Goal: Task Accomplishment & Management: Complete application form

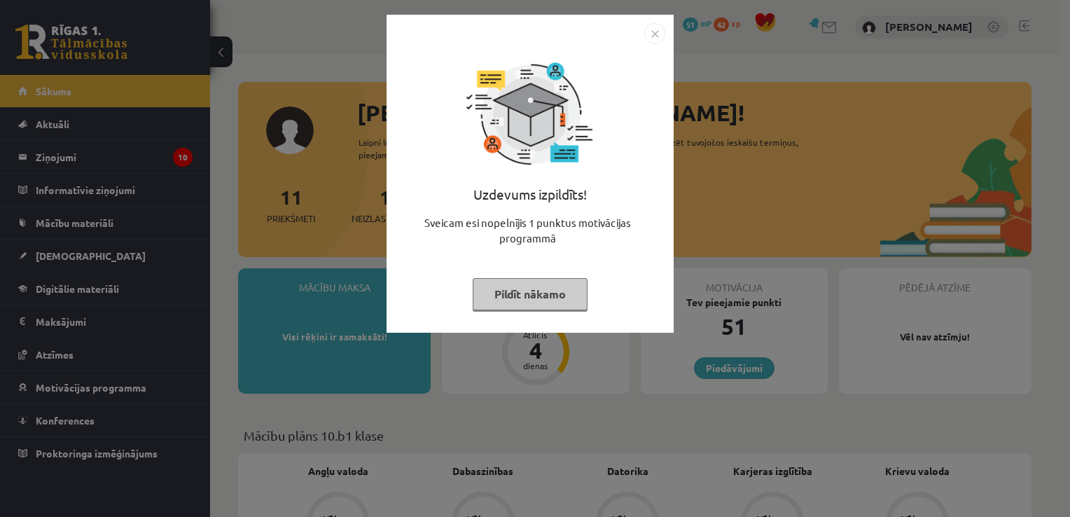
click at [657, 39] on img "Close" at bounding box center [654, 33] width 21 height 21
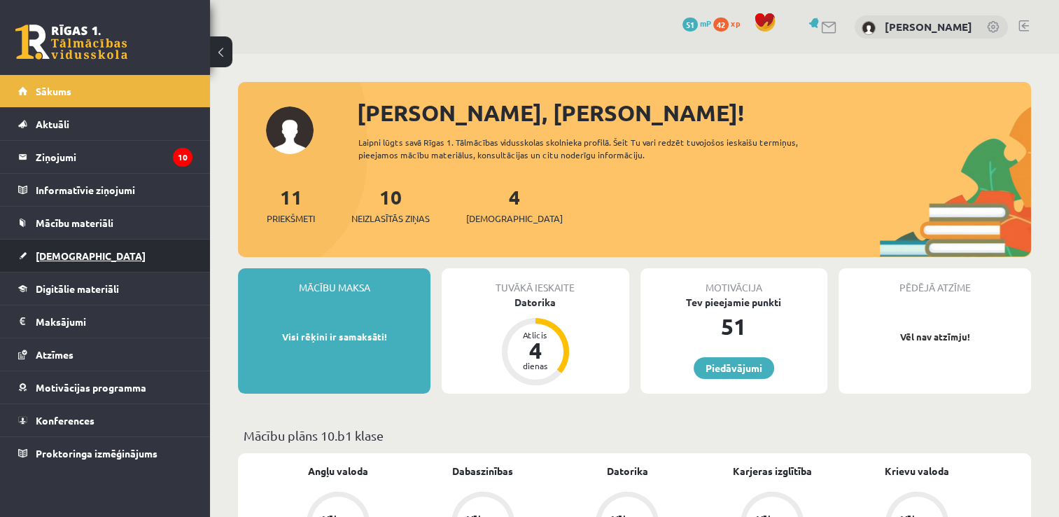
click at [62, 251] on span "[DEMOGRAPHIC_DATA]" at bounding box center [91, 255] width 110 height 13
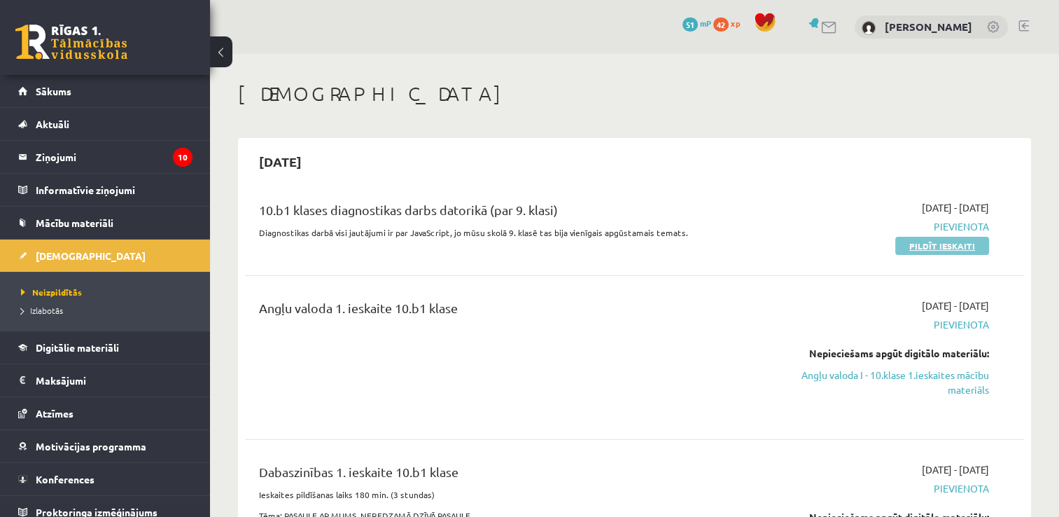
click at [940, 247] on link "Pildīt ieskaiti" at bounding box center [943, 246] width 94 height 18
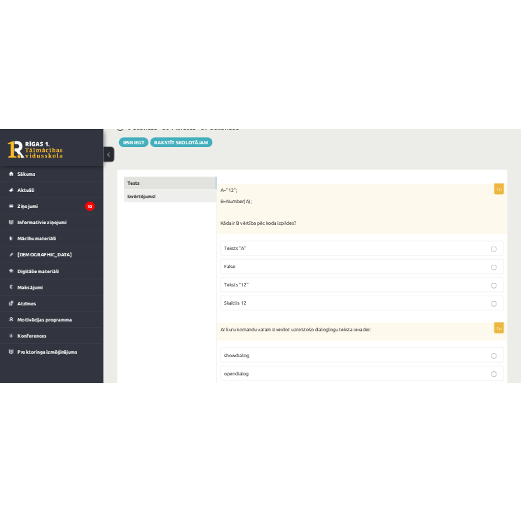
scroll to position [176, 0]
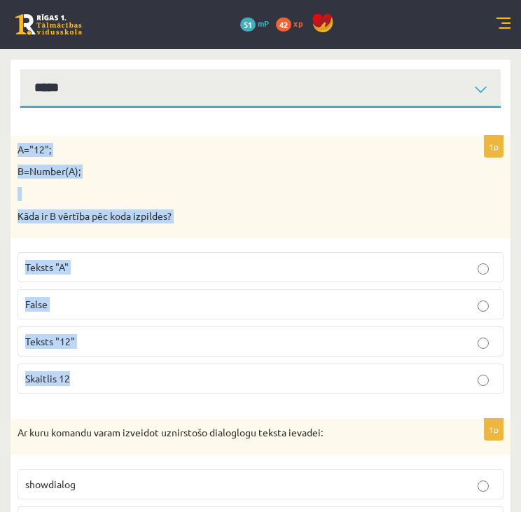
drag, startPoint x: 18, startPoint y: 141, endPoint x: 208, endPoint y: 389, distance: 312.1
click at [208, 389] on div "1p A="12"; B=Number(A); Kāda ir B vērtība pēc koda izpildes? Teksts "A" False T…" at bounding box center [261, 270] width 500 height 269
copy div "A="12"; B=Number(A); Kāda ir B vērtība pēc koda izpildes? Teksts "A" False Teks…"
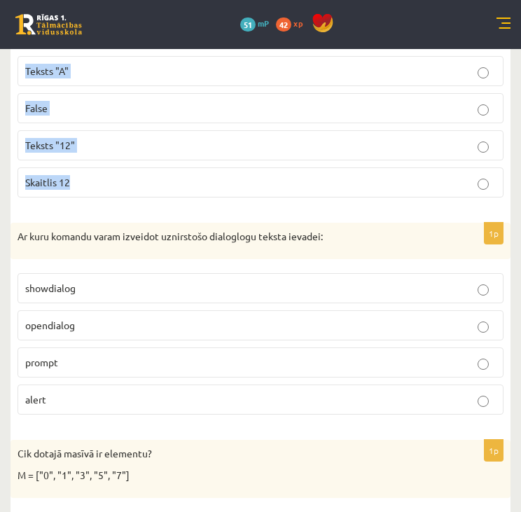
scroll to position [384, 0]
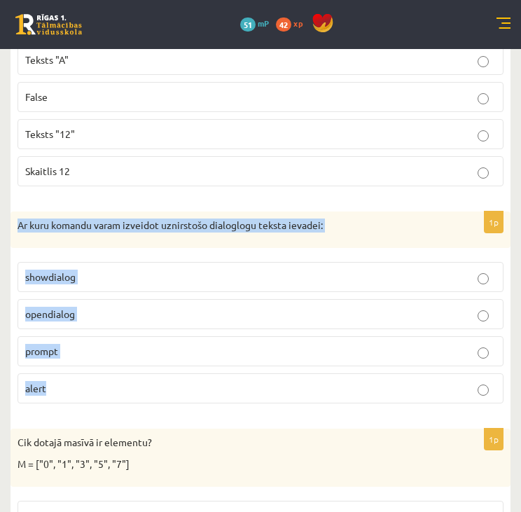
drag, startPoint x: 18, startPoint y: 220, endPoint x: 244, endPoint y: 384, distance: 279.7
click at [244, 384] on div "1p Ar kuru komandu varam izveidot uznirstošo dialoglogu teksta ievadei: showdia…" at bounding box center [261, 312] width 500 height 203
copy div "Ar kuru komandu varam izveidot uznirstošo dialoglogu teksta ievadei: showdialog…"
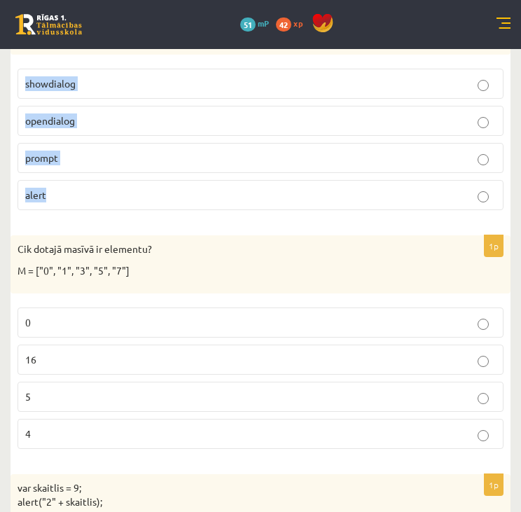
scroll to position [583, 0]
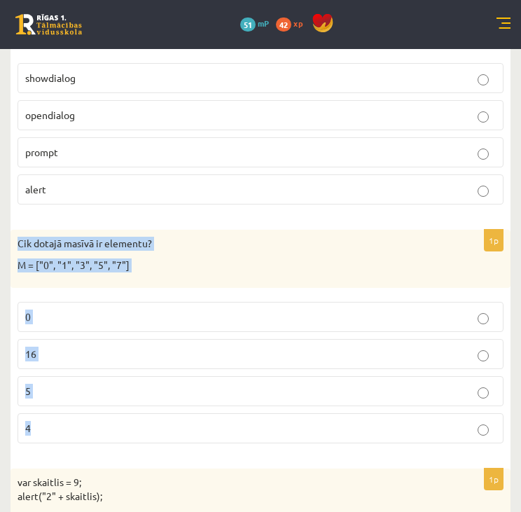
drag, startPoint x: 15, startPoint y: 237, endPoint x: 130, endPoint y: 436, distance: 230.2
click at [130, 436] on div "1p Cik dotajā masīvā ir elementu? M = ["0", "1", "3", "5", "7"] 0 16 5 4" at bounding box center [261, 342] width 500 height 225
copy div "Cik dotajā masīvā ir elementu? M = ["0", "1", "3", "5", "7"] 0 16 5 4"
click at [80, 400] on label "5" at bounding box center [261, 391] width 486 height 30
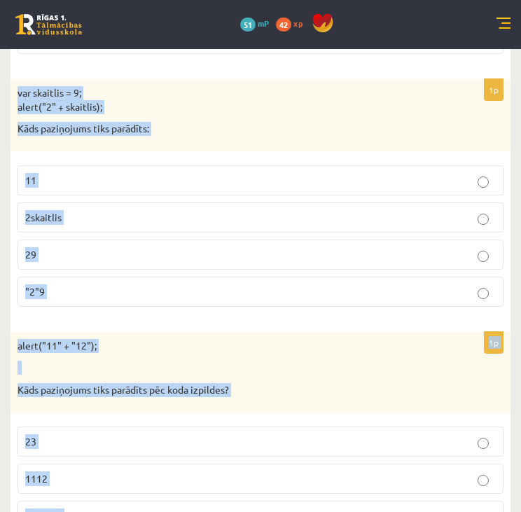
scroll to position [1007, 0]
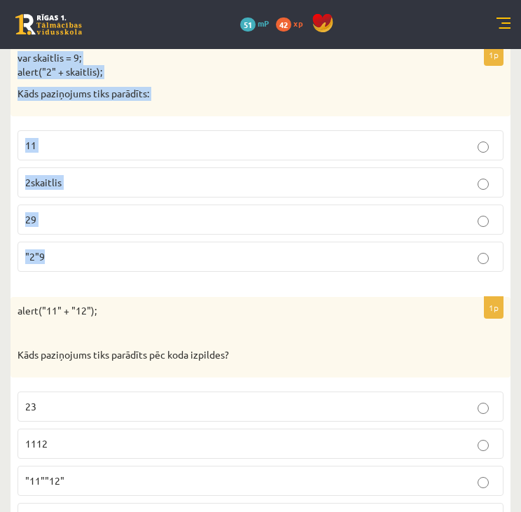
drag, startPoint x: 16, startPoint y: 279, endPoint x: 179, endPoint y: 270, distance: 163.4
click at [179, 270] on div "1p var skaitlis = 9; alert("2" + skaitlis); Kāds paziņojums tiks parādīts: 11 2…" at bounding box center [261, 163] width 500 height 239
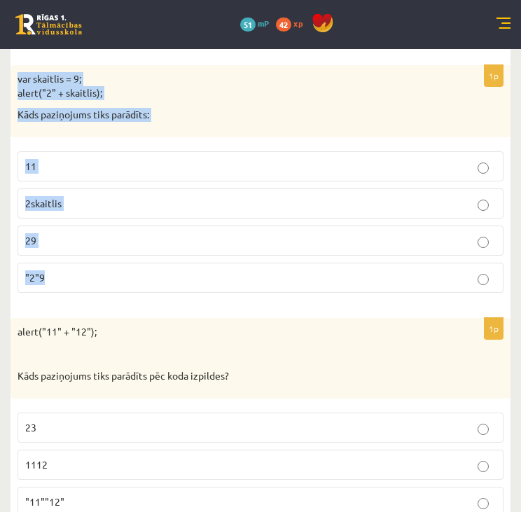
scroll to position [980, 0]
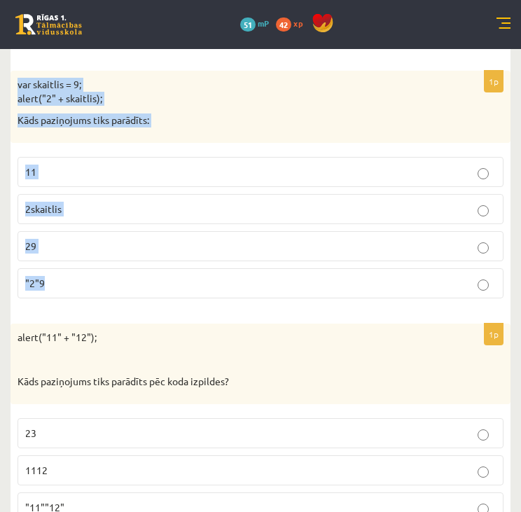
copy div "var skaitlis = 9; alert("2" + skaitlis); Kāds paziņojums tiks parādīts: 11 2ska…"
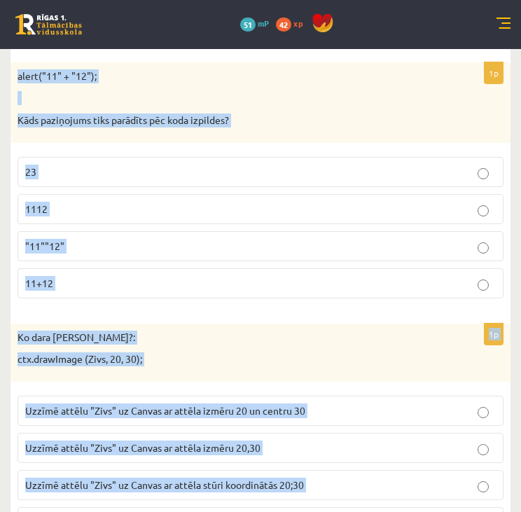
scroll to position [1364, 0]
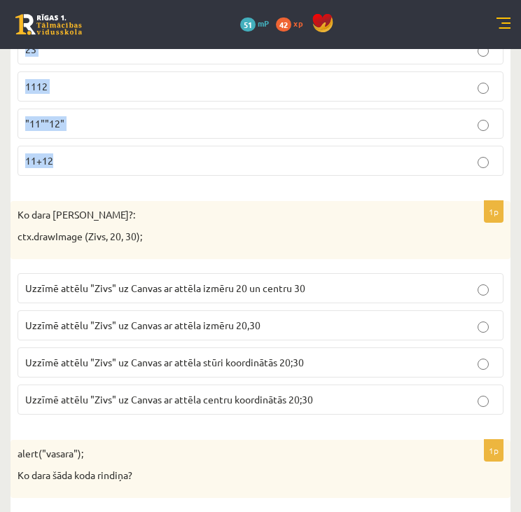
drag, startPoint x: 15, startPoint y: 335, endPoint x: 160, endPoint y: 147, distance: 237.1
click at [160, 147] on div "1p alert("11" + "12"); Kāds paziņojums tiks parādīts pēc koda izpildes? 23 1112…" at bounding box center [261, 63] width 500 height 247
copy div "alert("11" + "12"); Kāds paziņojums tiks parādīts pēc koda izpildes? 23 1112 "1…"
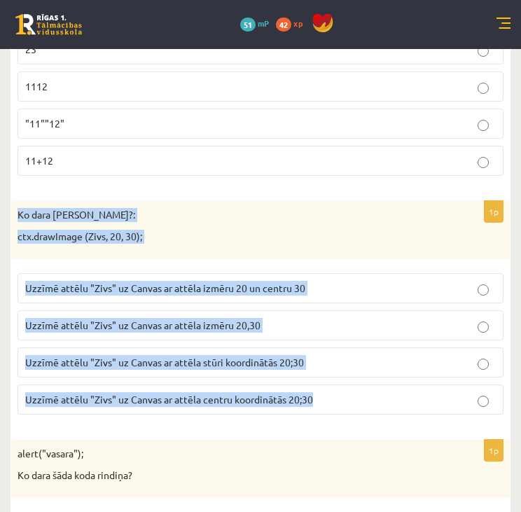
drag, startPoint x: 18, startPoint y: 206, endPoint x: 450, endPoint y: 390, distance: 469.6
click at [450, 390] on div "1p Ko dara koda rindiņa?: ctx.drawImage (Zivs, 20, 30); Uzzīmē attēlu "Zivs" uz…" at bounding box center [261, 313] width 500 height 225
copy div "Ko dara koda rindiņa?: ctx.drawImage (Zivs, 20, 30); Uzzīmē attēlu "Zivs" uz Ca…"
click at [216, 356] on span "Uzzīmē attēlu "Zivs" uz Canvas ar attēla stūri koordinātās 20;30" at bounding box center [164, 362] width 279 height 13
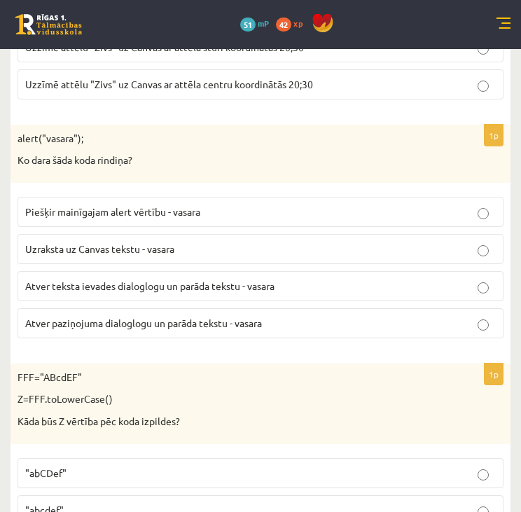
scroll to position [1686, 0]
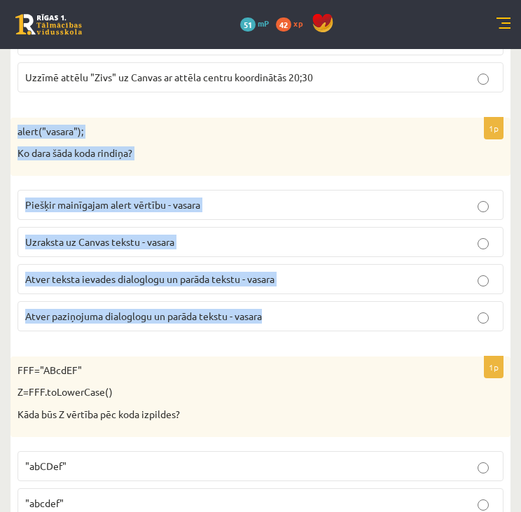
drag, startPoint x: 19, startPoint y: 119, endPoint x: 275, endPoint y: 304, distance: 316.0
click at [275, 304] on div "1p alert("vasara"); Ko dara šāda koda rindiņa? Piešķir mainīgajam alert vērtību…" at bounding box center [261, 230] width 500 height 225
copy div "alert("vasara"); Ko dara šāda koda rindiņa? Piešķir mainīgajam alert vērtību - …"
click at [204, 273] on span "Atver teksta ievades dialoglogu un parāda tekstu - vasara" at bounding box center [149, 278] width 249 height 13
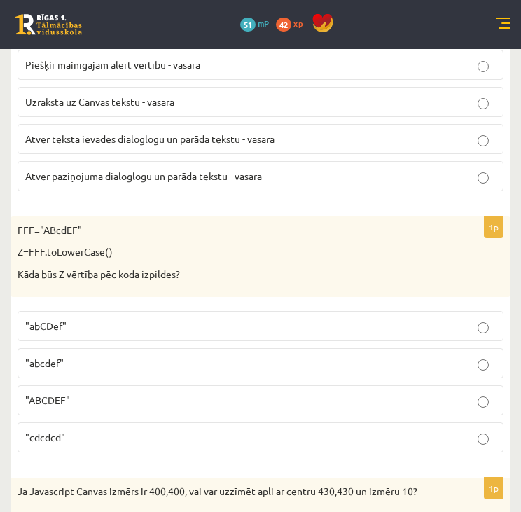
scroll to position [1826, 0]
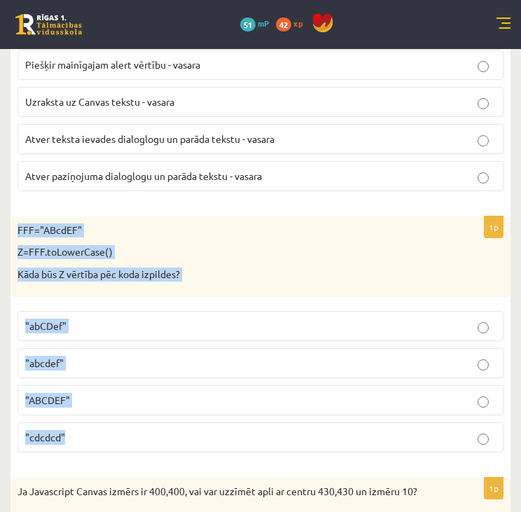
drag, startPoint x: 15, startPoint y: 216, endPoint x: 123, endPoint y: 432, distance: 241.1
click at [123, 432] on div "1p FFF="ABcdEF" Z=FFF.toLowerCase() Kāda būs Z vērtība pēc koda izpildes? "abCD…" at bounding box center [261, 339] width 500 height 247
copy div "FFF="ABcdEF" Z=FFF.toLowerCase() Kāda būs Z vērtība pēc koda izpildes? "abCDef"…"
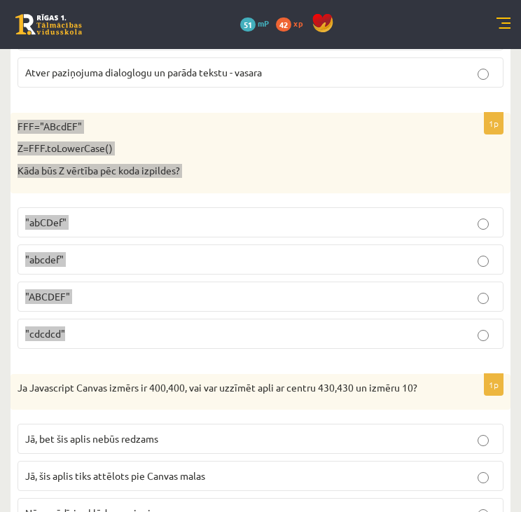
scroll to position [1930, 0]
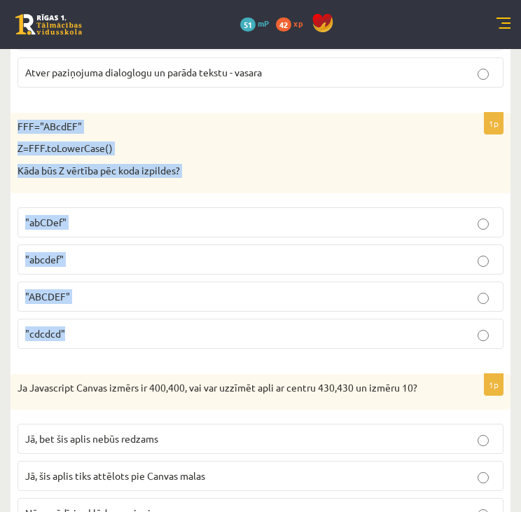
click at [78, 252] on p ""abcdef"" at bounding box center [260, 259] width 471 height 15
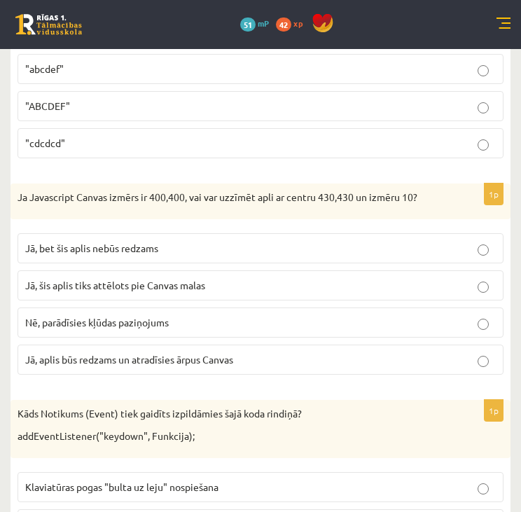
scroll to position [2122, 0]
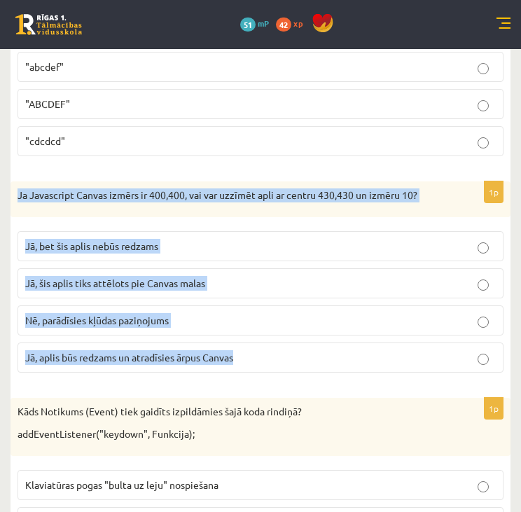
drag, startPoint x: 17, startPoint y: 183, endPoint x: 254, endPoint y: 350, distance: 290.4
click at [254, 350] on div "1p Ja Javascript Canvas izmērs ir 400,400, vai var uzzīmēt apli ar centru 430,4…" at bounding box center [261, 282] width 500 height 203
copy div "Ja Javascript Canvas izmērs ir 400,400, vai var uzzīmēt apli ar centru 430,430 …"
click at [99, 241] on span "Jā, bet šis aplis nebūs redzams" at bounding box center [91, 245] width 133 height 13
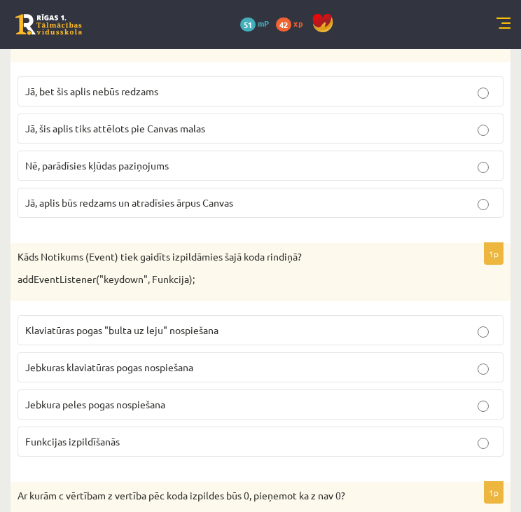
scroll to position [2277, 0]
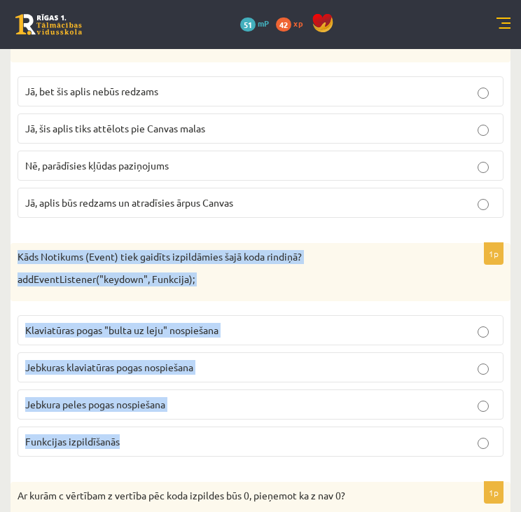
drag, startPoint x: 13, startPoint y: 243, endPoint x: 171, endPoint y: 430, distance: 244.5
click at [171, 430] on div "1p Kāds Notikums (Event) tiek gaidīts izpildāmies šajā koda rindiņā? addEventLi…" at bounding box center [261, 355] width 500 height 225
copy div "Kāds Notikums (Event) tiek gaidīts izpildāmies šajā koda rindiņā? addEventListe…"
click at [202, 360] on p "Jebkuras klaviatūras pogas nospiešana" at bounding box center [260, 367] width 471 height 15
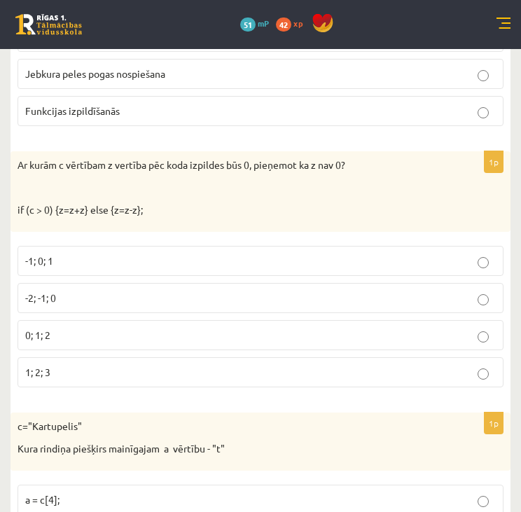
scroll to position [2609, 0]
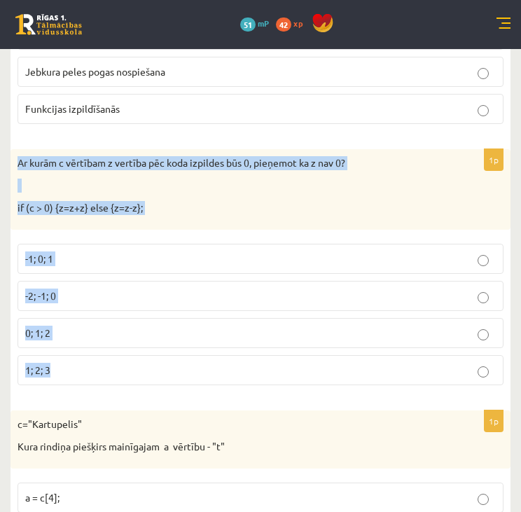
drag, startPoint x: 17, startPoint y: 151, endPoint x: 138, endPoint y: 375, distance: 254.7
click at [138, 375] on div "1p Ar kurām c vērtībam z vertība pēc koda izpildes būs 0, pieņemot ka z nav 0? …" at bounding box center [261, 272] width 500 height 247
click at [73, 291] on p "-2; -1; 0" at bounding box center [260, 295] width 471 height 15
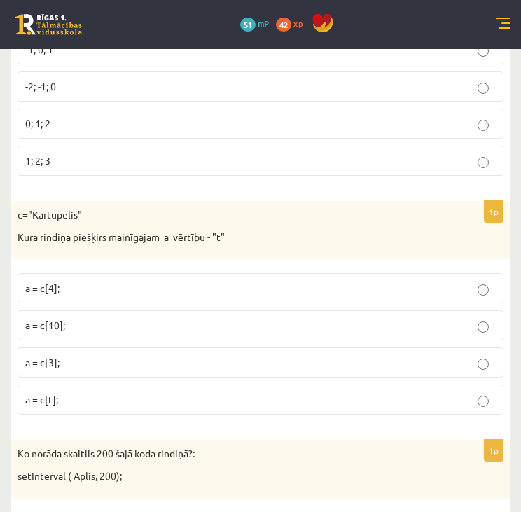
scroll to position [2820, 0]
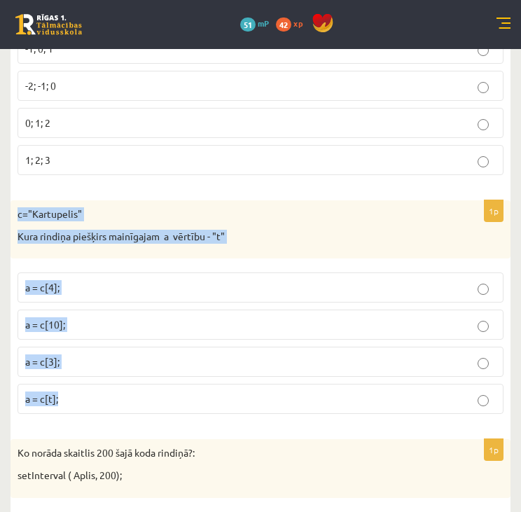
drag, startPoint x: 15, startPoint y: 202, endPoint x: 119, endPoint y: 383, distance: 208.9
click at [119, 383] on div "1p c="Kartupelis" Kura rindiņa piešķirs mainīgajam a vērtību - "t" a = c[4]; a …" at bounding box center [261, 312] width 500 height 225
click at [86, 354] on p "a = c[3];" at bounding box center [260, 361] width 471 height 15
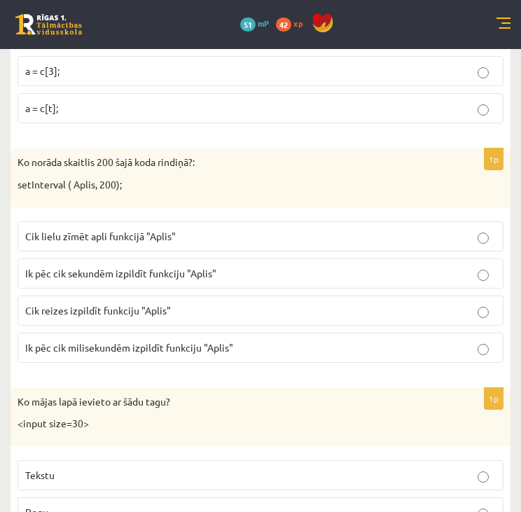
scroll to position [3114, 0]
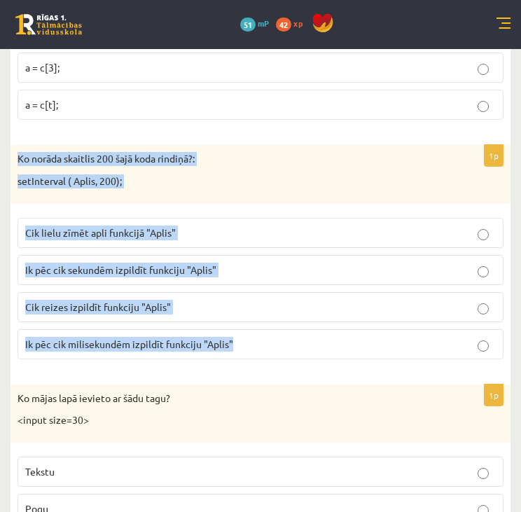
drag, startPoint x: 13, startPoint y: 141, endPoint x: 269, endPoint y: 335, distance: 321.0
click at [269, 335] on div "1p Ko norāda skaitlis 200 šajā koda rindiņā?: setInterval ( Aplis, 200); Cik li…" at bounding box center [261, 257] width 500 height 225
click at [220, 337] on p "Ik pēc cik milisekundēm izpildīt funkciju "Aplis"" at bounding box center [260, 344] width 471 height 15
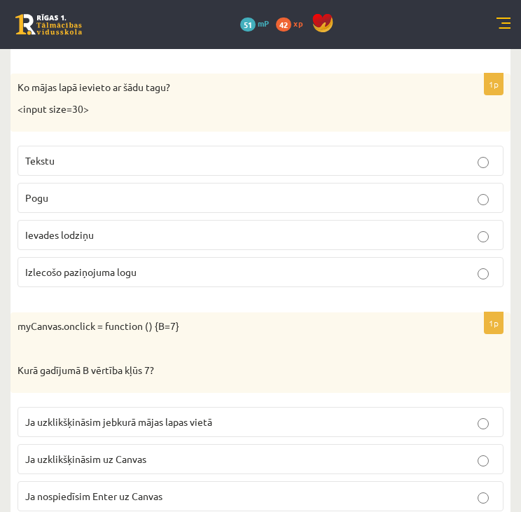
scroll to position [3396, 0]
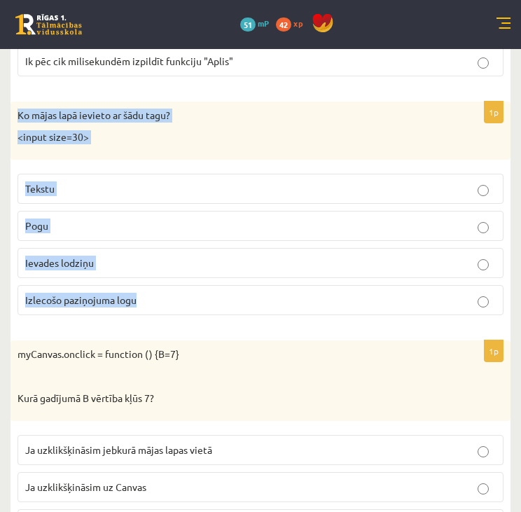
drag, startPoint x: 15, startPoint y: 98, endPoint x: 158, endPoint y: 291, distance: 240.3
click at [158, 291] on div "1p Ko mājas lapā ievieto ar šādu tagu? <input size=30> Tekstu Pogu Ievades lodz…" at bounding box center [261, 214] width 500 height 225
click at [139, 248] on label "Ievades lodziņu" at bounding box center [261, 263] width 486 height 30
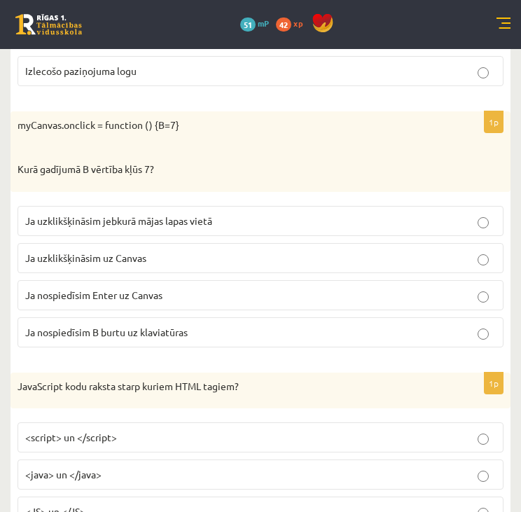
scroll to position [3634, 0]
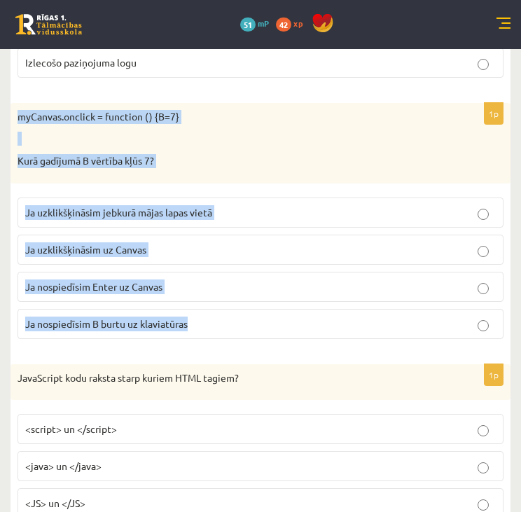
drag, startPoint x: 17, startPoint y: 98, endPoint x: 228, endPoint y: 298, distance: 291.2
click at [228, 298] on div "1p myCanvas.onclick = function () {B=7} Kurā gadījumā B vērtība kļūs 7? Ja uzkl…" at bounding box center [261, 226] width 500 height 247
click at [192, 242] on p "Ja uzklikšķināsim uz Canvas" at bounding box center [260, 249] width 471 height 15
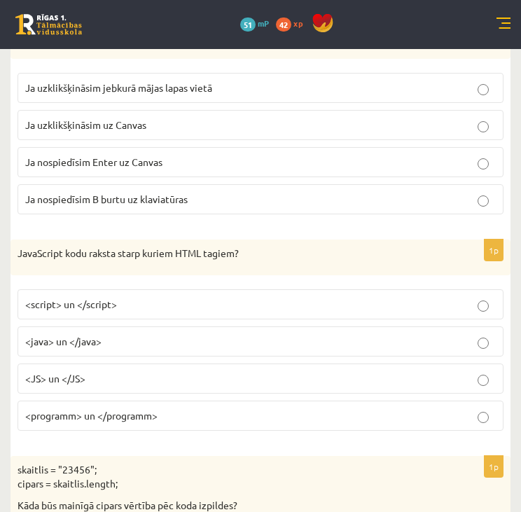
scroll to position [3763, 0]
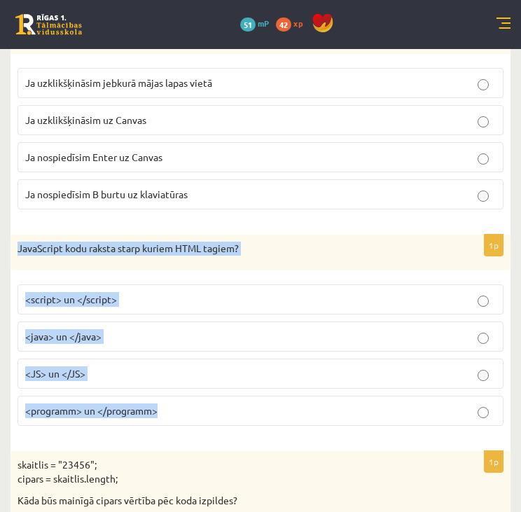
drag, startPoint x: 16, startPoint y: 228, endPoint x: 192, endPoint y: 403, distance: 248.0
click at [192, 403] on div "1p JavaScript kodu raksta starp kuriem HTML tagiem? <script> un </script> <java…" at bounding box center [261, 336] width 500 height 203
click at [141, 292] on p "<script> un </script>" at bounding box center [260, 299] width 471 height 15
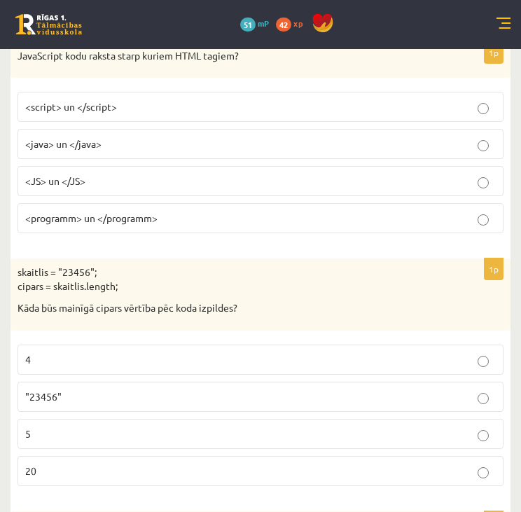
scroll to position [3959, 0]
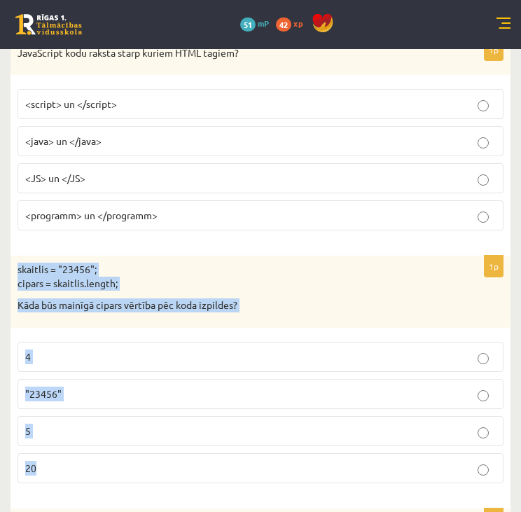
drag, startPoint x: 16, startPoint y: 246, endPoint x: 179, endPoint y: 459, distance: 268.2
click at [179, 459] on div "1p skaitlis = "23456"; cipars = skaitlis.length; Kāda būs mainīgā cipars vērtīb…" at bounding box center [261, 375] width 500 height 239
click at [64, 424] on p "5" at bounding box center [260, 431] width 471 height 15
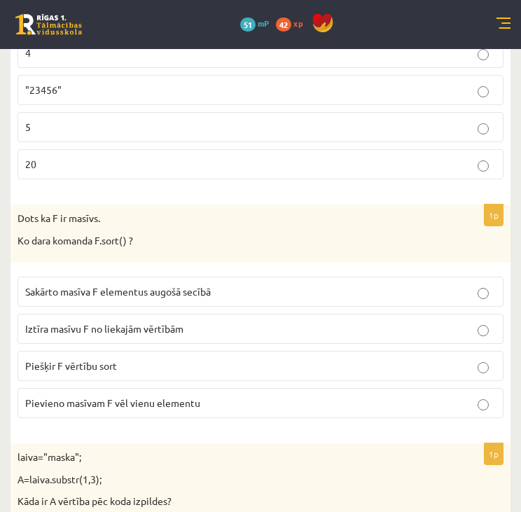
scroll to position [4264, 0]
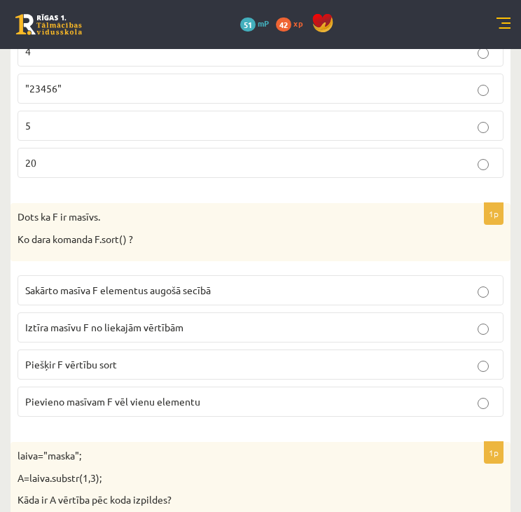
click at [157, 357] on p "Piešķir F vērtību sort" at bounding box center [260, 364] width 471 height 15
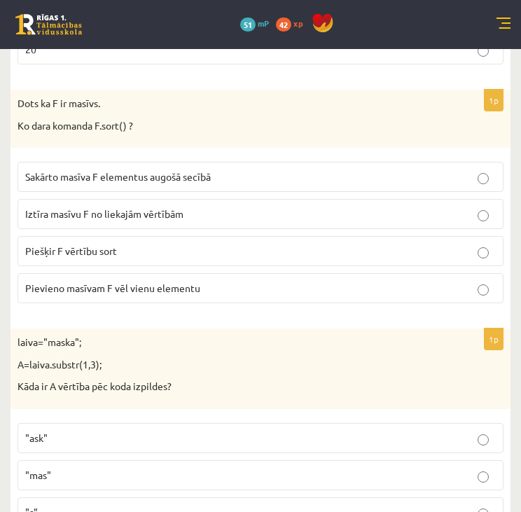
scroll to position [4379, 0]
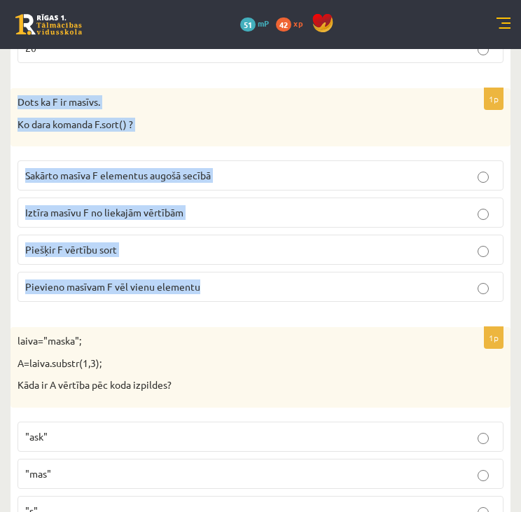
drag, startPoint x: 14, startPoint y: 81, endPoint x: 235, endPoint y: 264, distance: 286.9
click at [235, 264] on div "1p Dots ka F ir masīvs. Ko dara komanda F.sort() ? Sakārto masīva F elementus a…" at bounding box center [261, 200] width 500 height 225
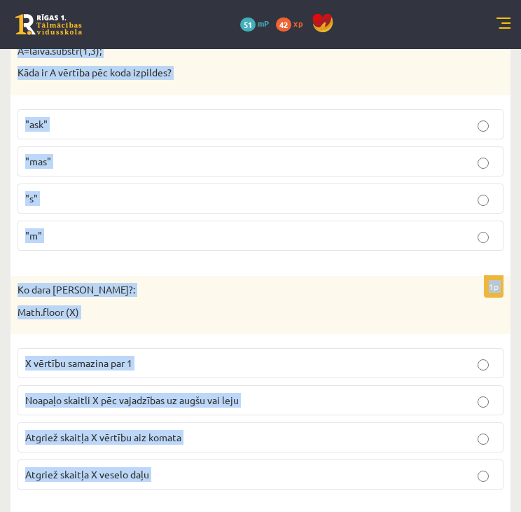
scroll to position [4724, 0]
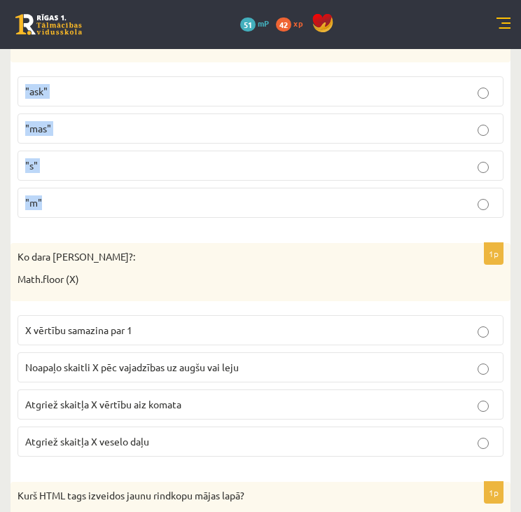
drag, startPoint x: 14, startPoint y: 319, endPoint x: 176, endPoint y: 193, distance: 205.6
click at [176, 193] on div "1p laiva="maska"; A=laiva.substr(1,3); Kāda ir A vērtība pēc koda izpildes? "as…" at bounding box center [261, 105] width 500 height 247
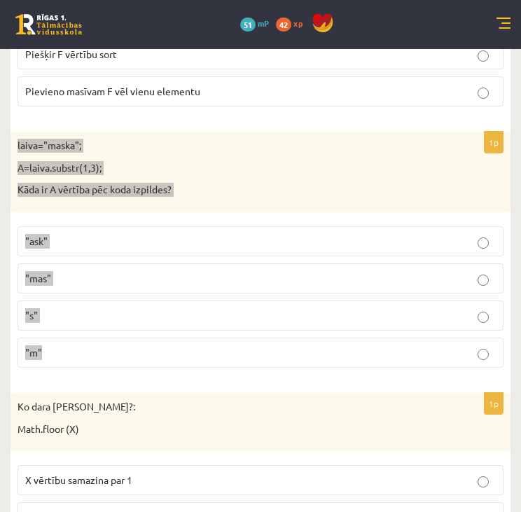
scroll to position [4573, 0]
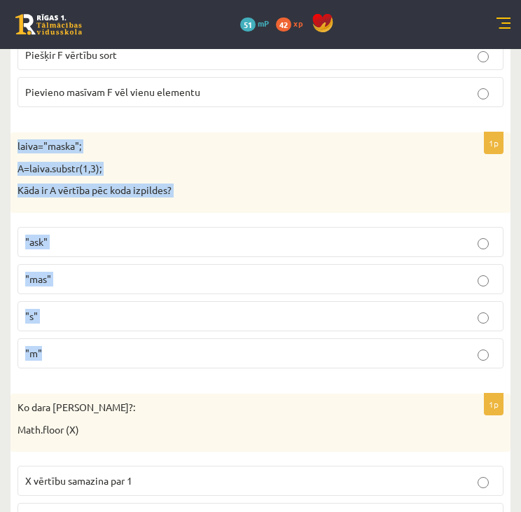
click at [106, 231] on label ""ask"" at bounding box center [261, 242] width 486 height 30
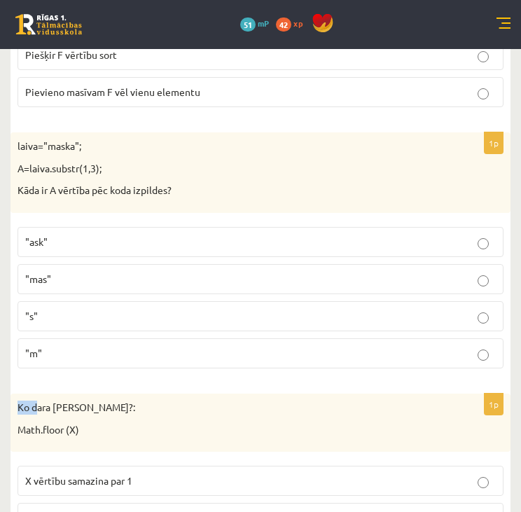
drag, startPoint x: 14, startPoint y: 386, endPoint x: 39, endPoint y: 389, distance: 24.7
click at [39, 393] on div "Ko dara koda rindiņa?: Math.floor (X)" at bounding box center [261, 422] width 500 height 58
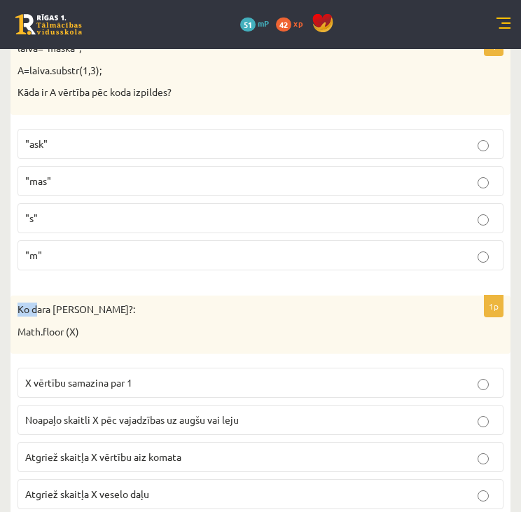
scroll to position [4676, 0]
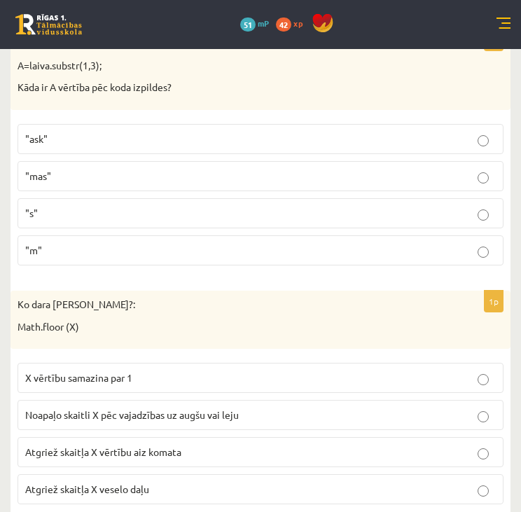
click at [277, 407] on p "Noapaļo skaitli X pēc vajadzības uz augšu vai leju" at bounding box center [260, 414] width 471 height 15
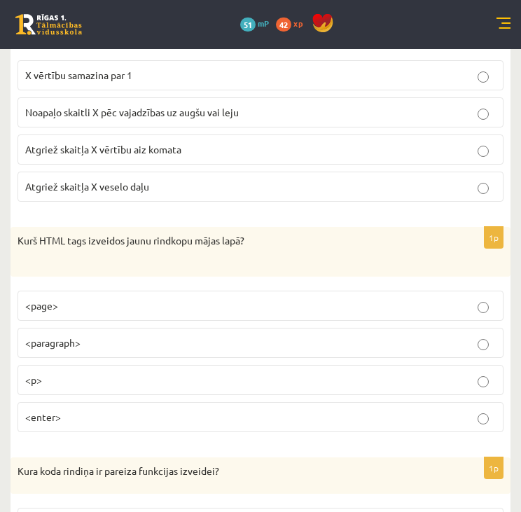
scroll to position [4980, 0]
click at [118, 335] on p "<paragraph>" at bounding box center [260, 342] width 471 height 15
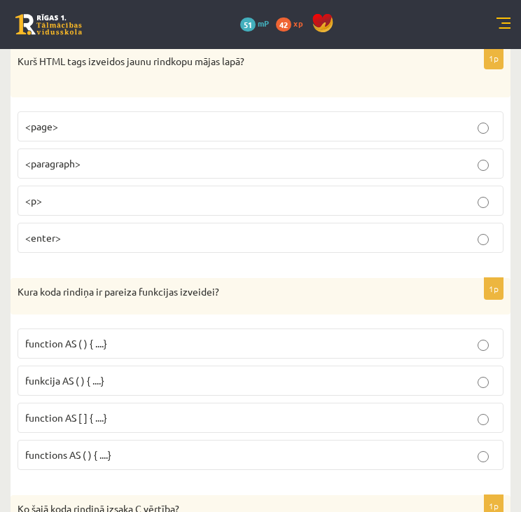
scroll to position [5159, 0]
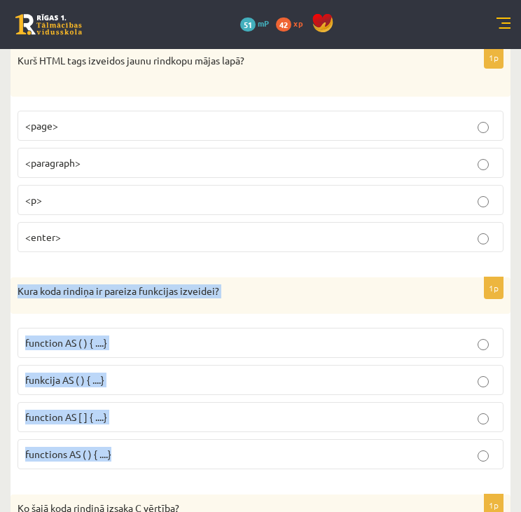
drag, startPoint x: 15, startPoint y: 272, endPoint x: 181, endPoint y: 414, distance: 218.4
click at [181, 414] on div "1p Kura koda rindiņa ir pareiza funkcijas izveidei? function AS ( ) { ....} fun…" at bounding box center [261, 378] width 500 height 203
click at [189, 335] on p "function AS ( ) { ....}" at bounding box center [260, 342] width 471 height 15
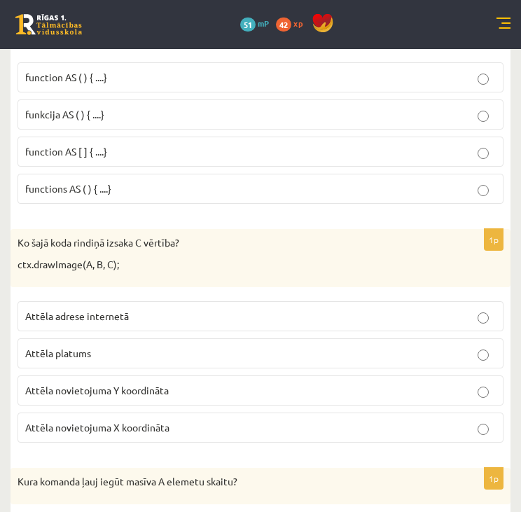
scroll to position [5425, 0]
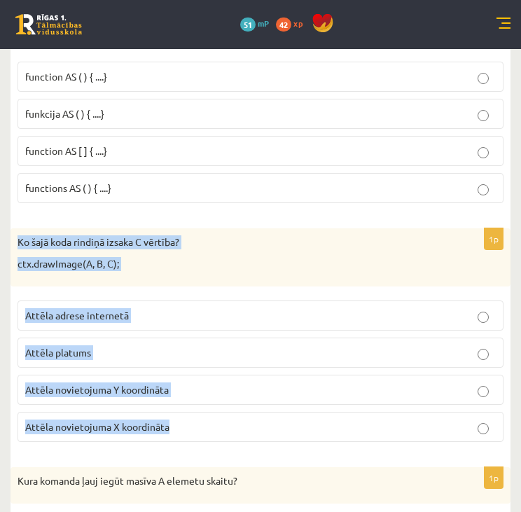
drag, startPoint x: 17, startPoint y: 218, endPoint x: 227, endPoint y: 405, distance: 281.2
click at [227, 405] on div "1p Ko šajā koda rindiņā izsaka C vērtība? ctx.drawImage(A, B, C); Attēla adrese…" at bounding box center [261, 340] width 500 height 225
click at [221, 382] on p "Attēla novietojuma Y koordināta" at bounding box center [260, 389] width 471 height 15
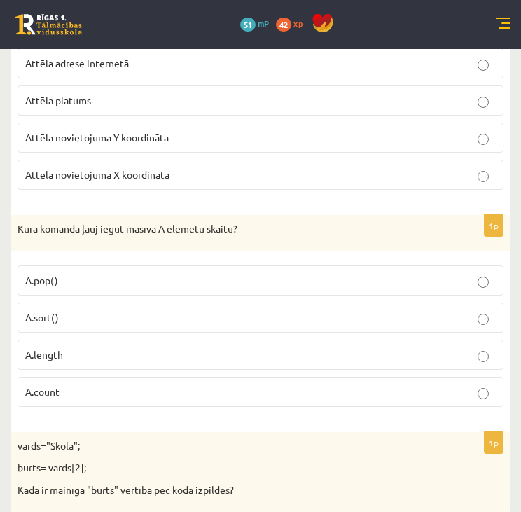
scroll to position [5692, 0]
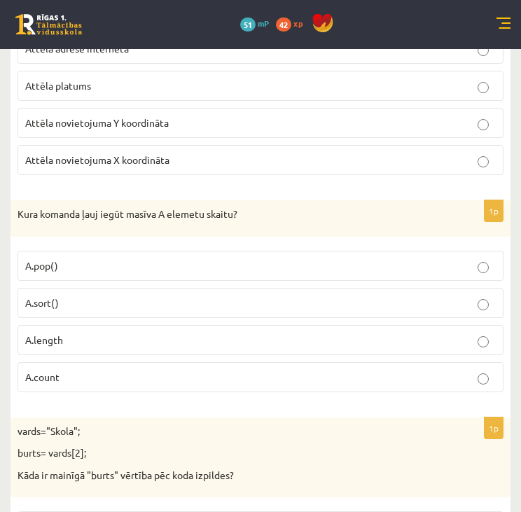
click at [84, 370] on p "A.count" at bounding box center [260, 377] width 471 height 15
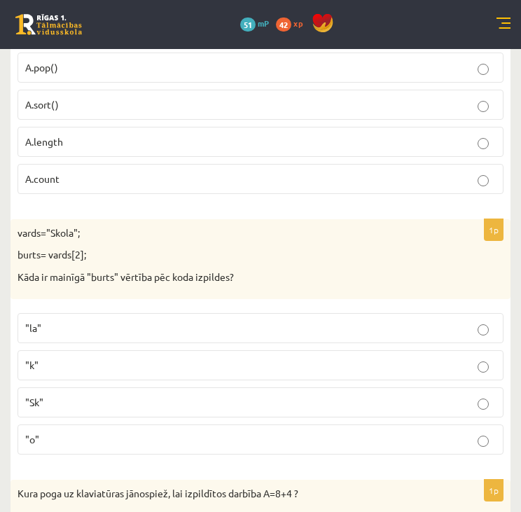
scroll to position [5897, 0]
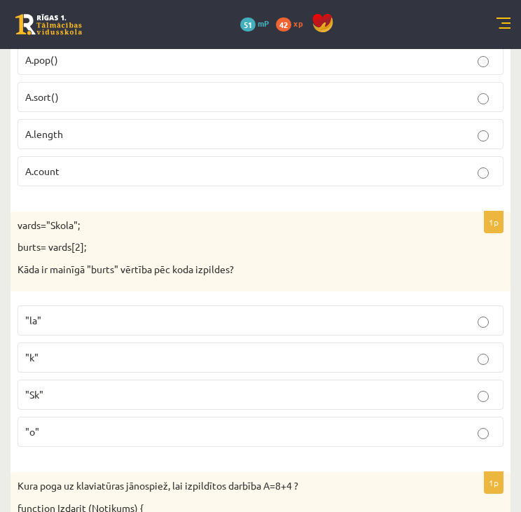
click at [90, 387] on p ""Sk"" at bounding box center [260, 394] width 471 height 15
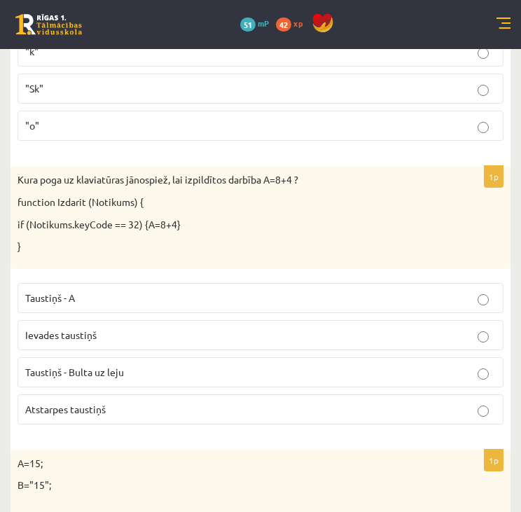
scroll to position [6209, 0]
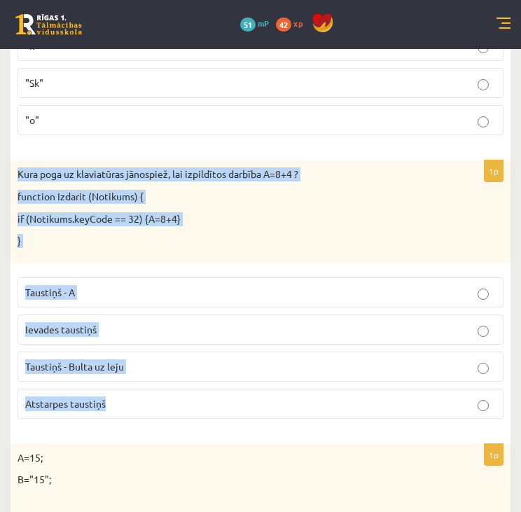
drag, startPoint x: 18, startPoint y: 141, endPoint x: 198, endPoint y: 381, distance: 299.5
click at [198, 381] on div "1p Kura poga uz klaviatūras jānospiež, lai izpildītos darbība A=8+4 ? function …" at bounding box center [261, 294] width 500 height 269
click at [220, 396] on p "Atstarpes taustiņš" at bounding box center [260, 403] width 471 height 15
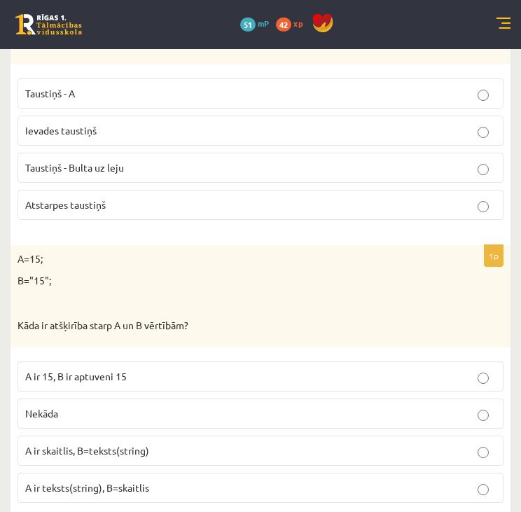
scroll to position [6409, 0]
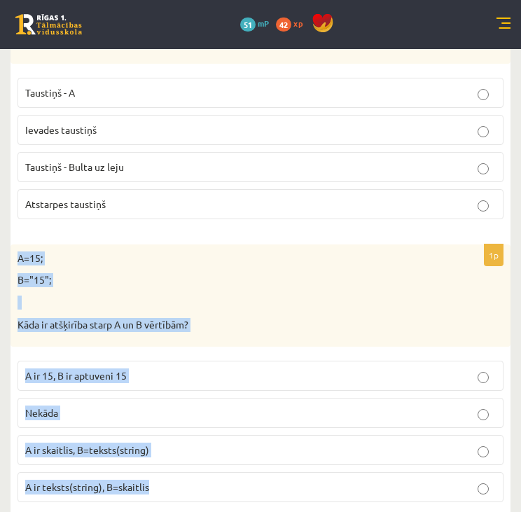
drag, startPoint x: 15, startPoint y: 226, endPoint x: 186, endPoint y: 470, distance: 297.6
click at [186, 470] on div "1p A=15; B="15"; Kāda ir atšķirība starp A un B vērtībām? A ir 15, B ir aptuven…" at bounding box center [261, 378] width 500 height 269
click at [193, 442] on p "A ir skaitlis, B=teksts(string)" at bounding box center [260, 449] width 471 height 15
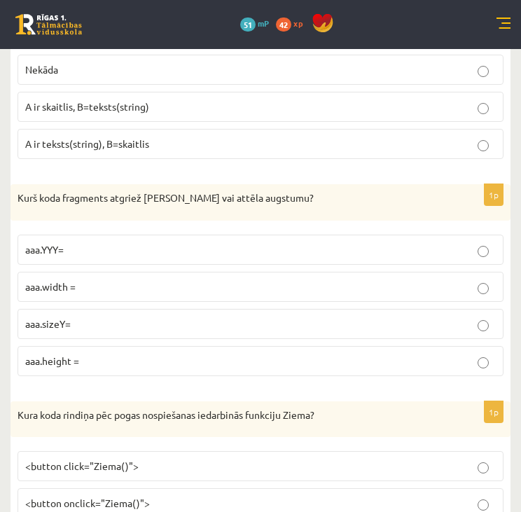
scroll to position [6759, 0]
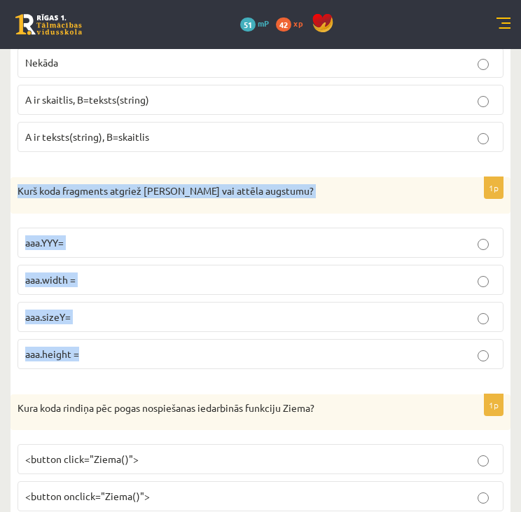
drag, startPoint x: 13, startPoint y: 161, endPoint x: 118, endPoint y: 330, distance: 198.4
click at [118, 330] on div "1p Kurš koda fragments atgriež Canvas vai attēla augstumu? aaa.YYY= aaa.width =…" at bounding box center [261, 278] width 500 height 203
click at [97, 347] on p "aaa.height =" at bounding box center [260, 354] width 471 height 15
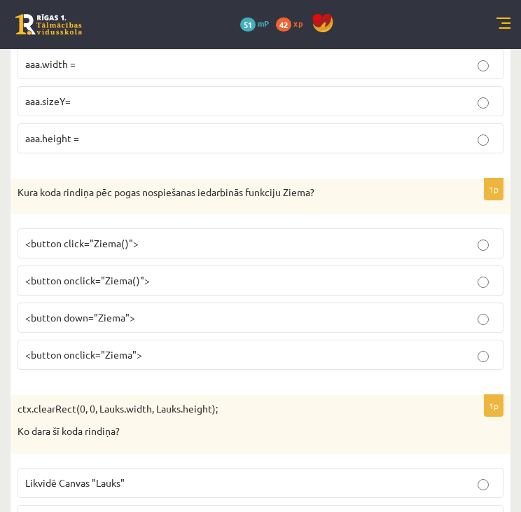
scroll to position [6977, 0]
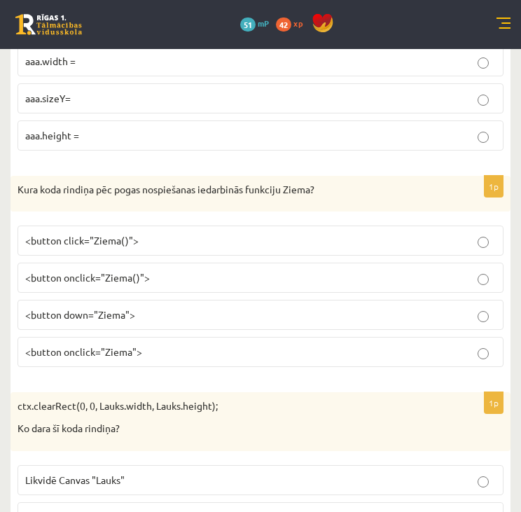
click at [176, 307] on p "<button down="Ziema">" at bounding box center [260, 314] width 471 height 15
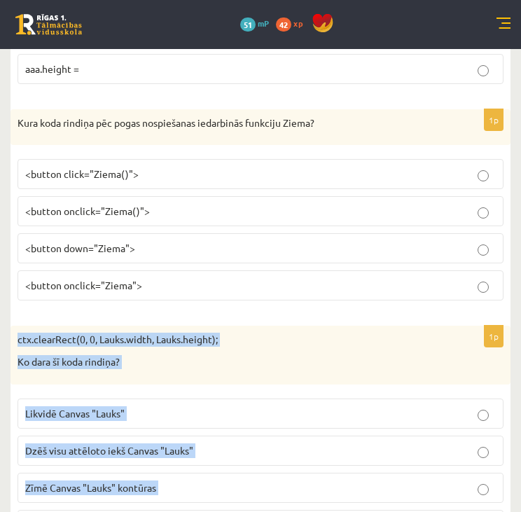
scroll to position [7074, 0]
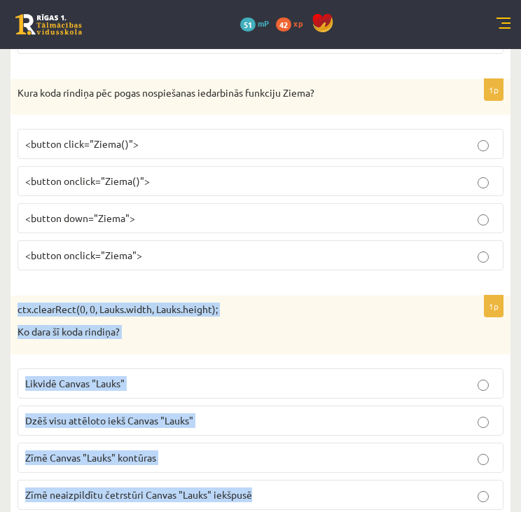
drag, startPoint x: 13, startPoint y: 372, endPoint x: 281, endPoint y: 465, distance: 283.6
click at [281, 465] on div "1p ctx.clearRect(0, 0, Lauks.width, Lauks.height); Ko dara šī koda rindiņa? Lik…" at bounding box center [261, 407] width 500 height 225
click at [232, 413] on p "Dzēš visu attēloto iekš Canvas "Lauks"" at bounding box center [260, 420] width 471 height 15
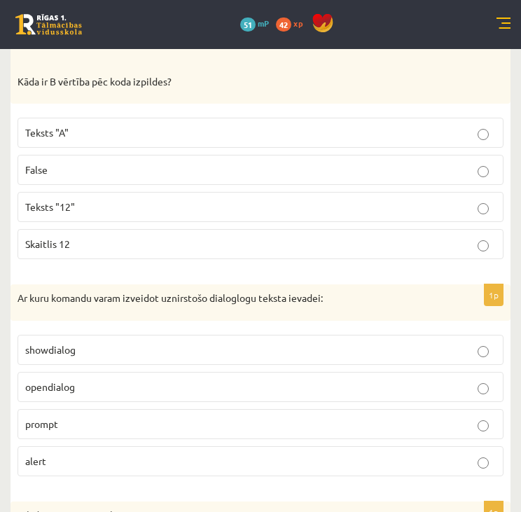
scroll to position [0, 0]
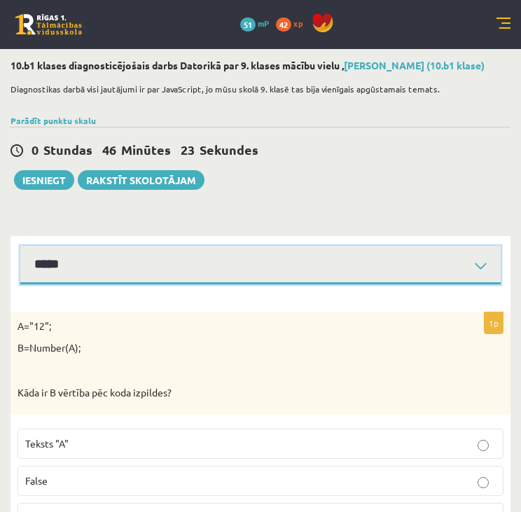
click at [484, 263] on select "**********" at bounding box center [260, 265] width 480 height 39
click at [20, 246] on select "**********" at bounding box center [260, 265] width 480 height 39
click at [299, 257] on select "**********" at bounding box center [260, 265] width 480 height 39
select select "**********"
click at [20, 246] on select "**********" at bounding box center [260, 265] width 480 height 39
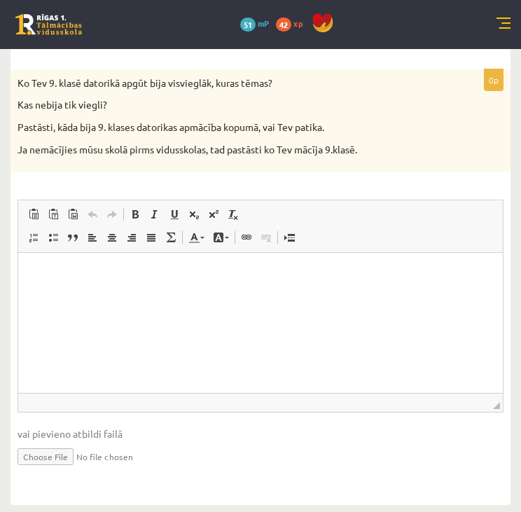
scroll to position [246, 0]
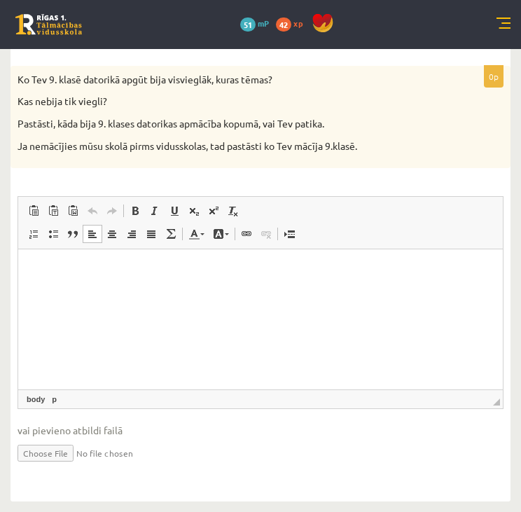
click at [76, 257] on html at bounding box center [260, 270] width 485 height 43
click at [65, 274] on p "Editor, wiswyg-editor-user-answer-47024809797200" at bounding box center [260, 270] width 457 height 15
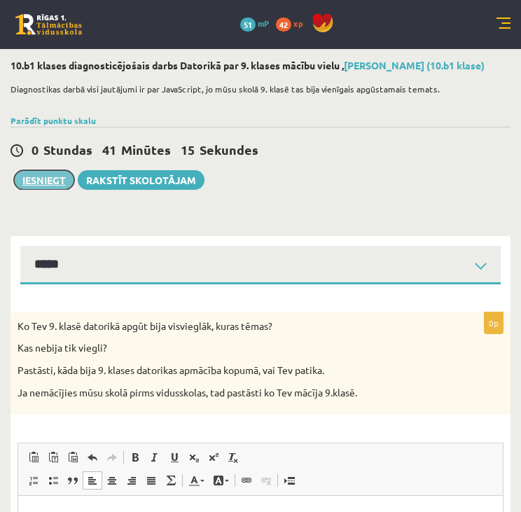
click at [37, 173] on button "Iesniegt" at bounding box center [44, 180] width 60 height 20
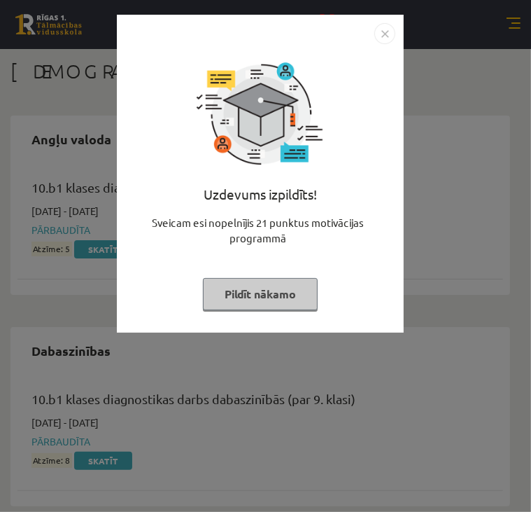
click at [384, 36] on img "Close" at bounding box center [385, 33] width 21 height 21
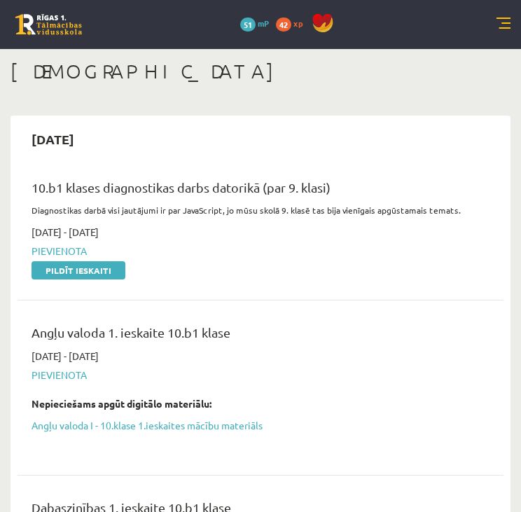
click at [59, 25] on link at bounding box center [48, 24] width 67 height 21
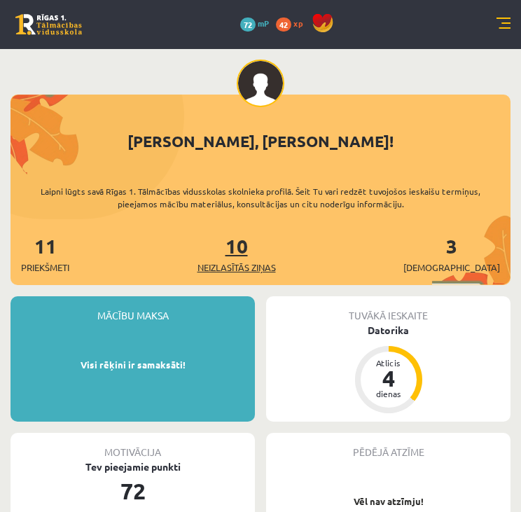
click at [272, 253] on link "10 Neizlasītās ziņas" at bounding box center [236, 253] width 78 height 41
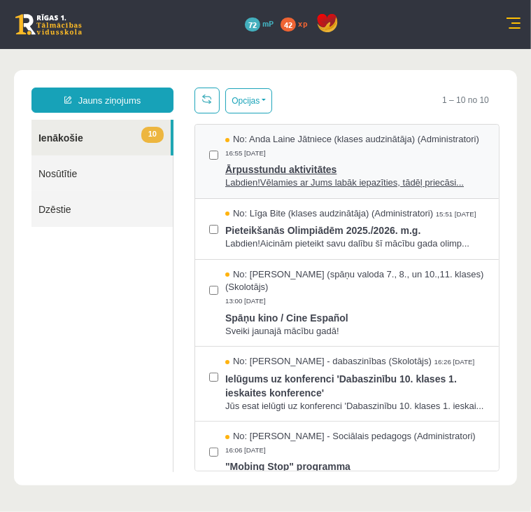
click at [347, 176] on span "Ārpusstundu aktivitātes" at bounding box center [355, 167] width 260 height 18
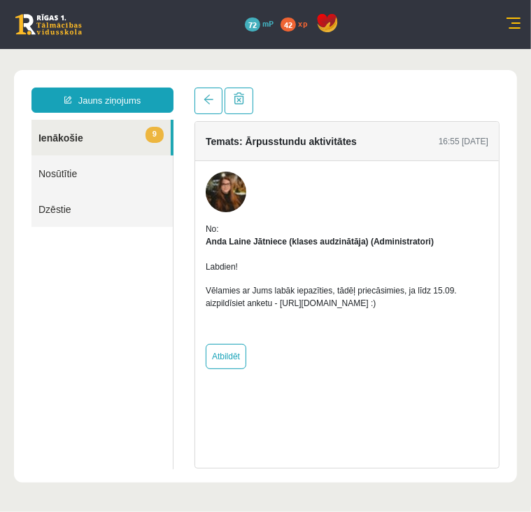
click at [76, 135] on link "9 Ienākošie" at bounding box center [101, 137] width 139 height 36
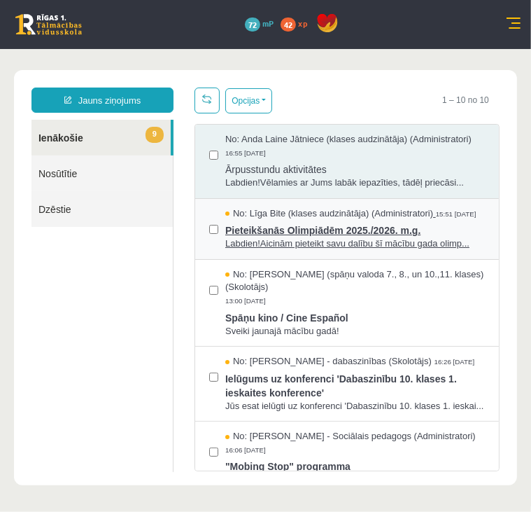
click at [282, 220] on div "No: Līga Bite (klases audzinātāja) (Administratori) 15:51 10/09/2025" at bounding box center [355, 213] width 260 height 13
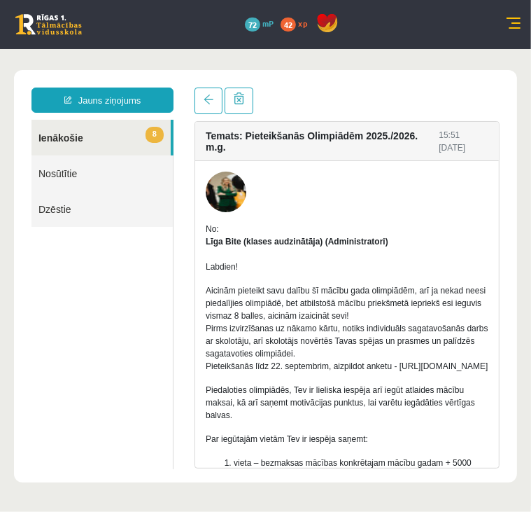
click at [60, 137] on link "8 Ienākošie" at bounding box center [101, 137] width 139 height 36
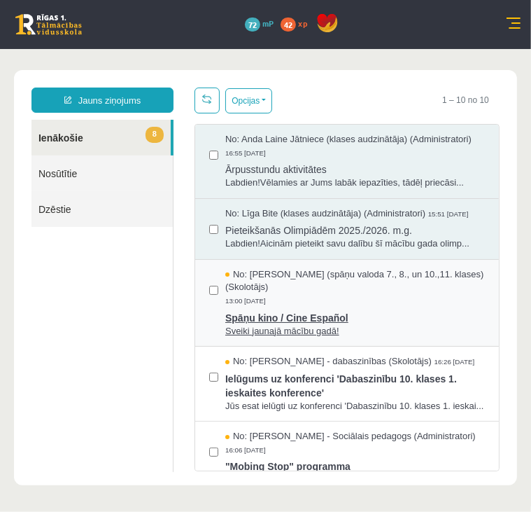
click at [295, 293] on span "No: Signe Sirmā (spāņu valoda 7., 8., un 10.,11. klases) (Skolotājs)" at bounding box center [355, 280] width 260 height 26
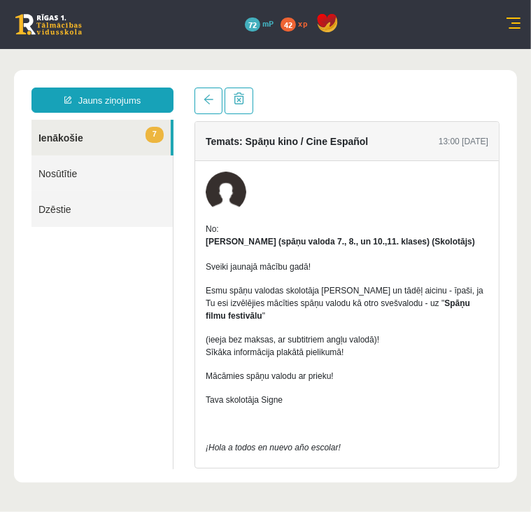
click at [85, 142] on link "7 Ienākošie" at bounding box center [101, 137] width 139 height 36
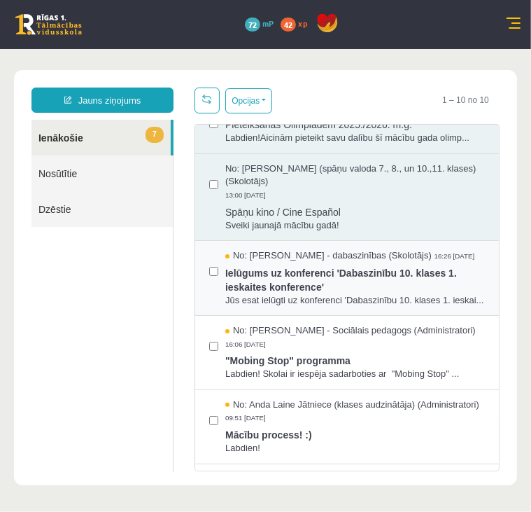
scroll to position [112, 0]
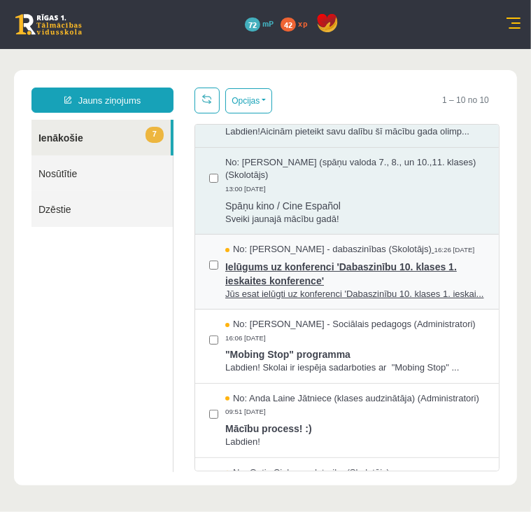
click at [340, 287] on span "Ielūgums uz konferenci 'Dabaszinību 10. klases 1. ieskaites konference'" at bounding box center [355, 272] width 260 height 32
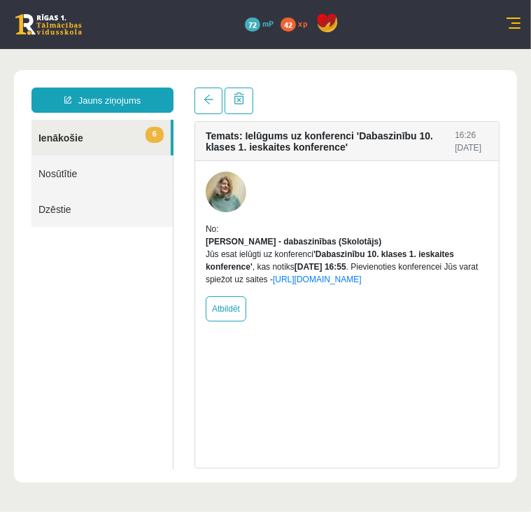
scroll to position [0, 0]
click at [75, 136] on link "6 Ienākošie" at bounding box center [101, 137] width 139 height 36
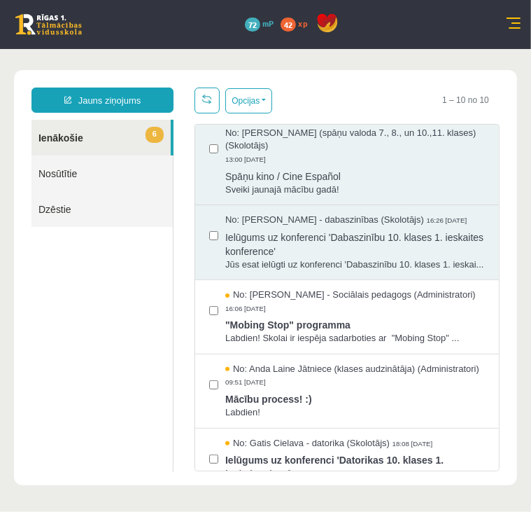
scroll to position [143, 0]
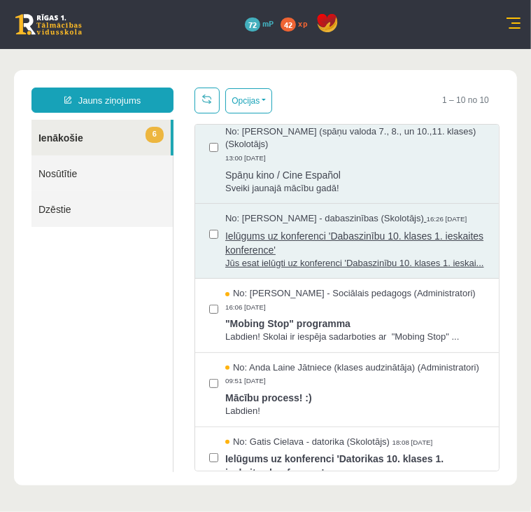
click at [357, 256] on span "Ielūgums uz konferenci 'Dabaszinību 10. klases 1. ieskaites konference'" at bounding box center [355, 241] width 260 height 32
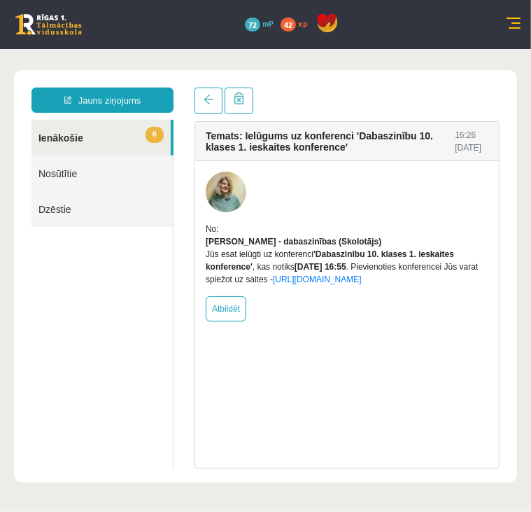
scroll to position [0, 0]
click at [65, 136] on link "6 Ienākošie" at bounding box center [101, 137] width 139 height 36
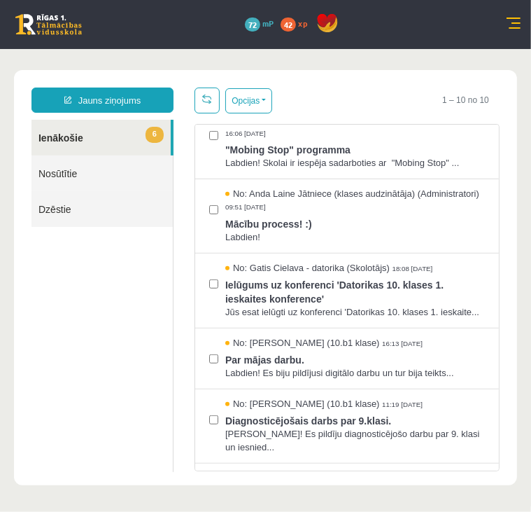
scroll to position [322, 0]
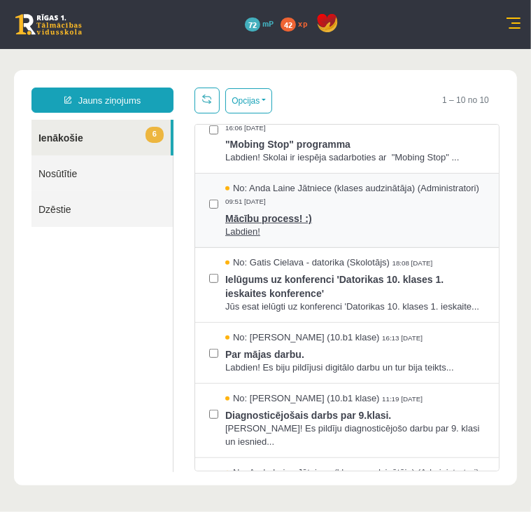
click at [368, 225] on span "Mācību process! :)" at bounding box center [355, 216] width 260 height 18
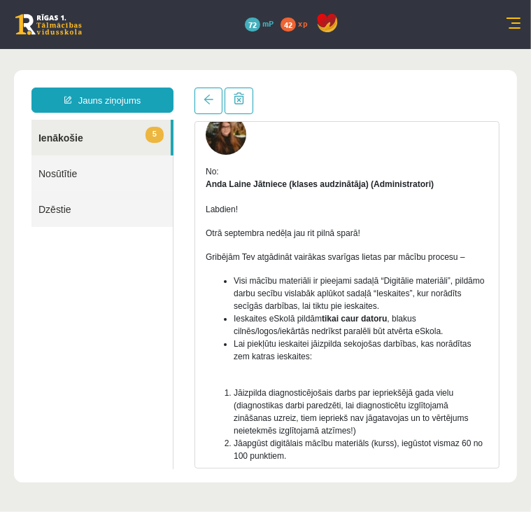
scroll to position [0, 0]
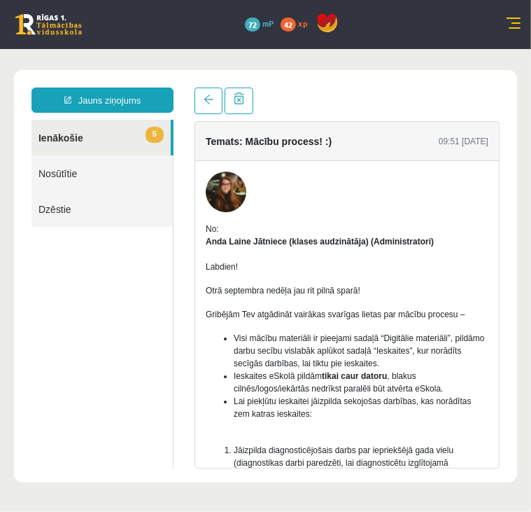
click at [69, 130] on link "5 Ienākošie" at bounding box center [101, 137] width 139 height 36
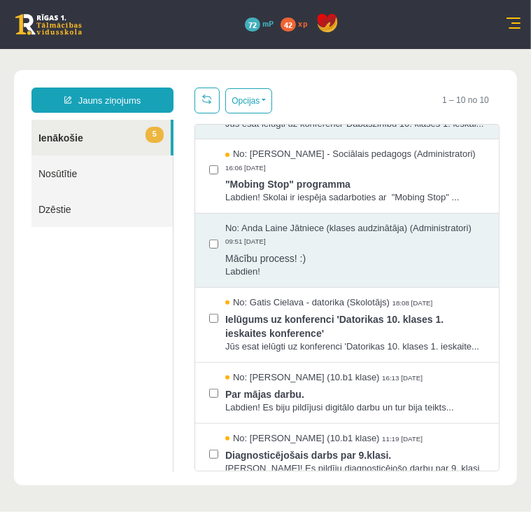
scroll to position [286, 0]
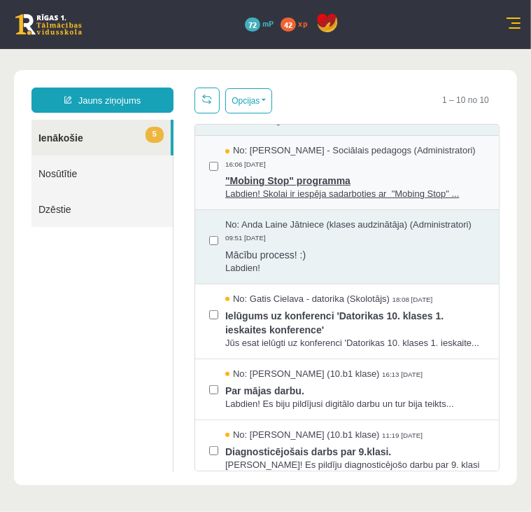
click at [365, 169] on div "No: Dagnija Gaubšteina - Sociālais pedagogs (Administratori) 16:06 08/09/2025" at bounding box center [355, 157] width 260 height 26
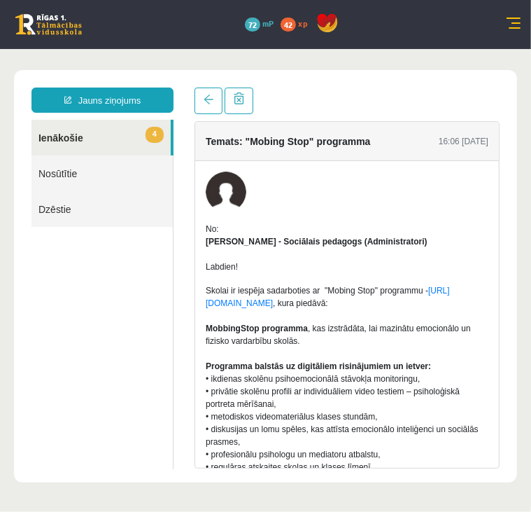
scroll to position [0, 0]
click at [55, 148] on link "4 Ienākošie" at bounding box center [101, 137] width 139 height 36
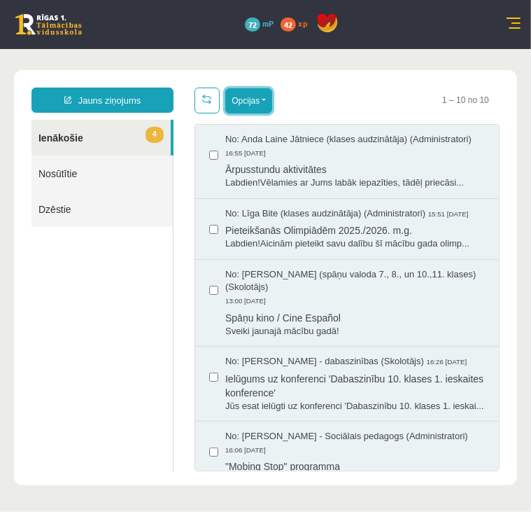
click at [263, 99] on button "Opcijas" at bounding box center [248, 100] width 47 height 25
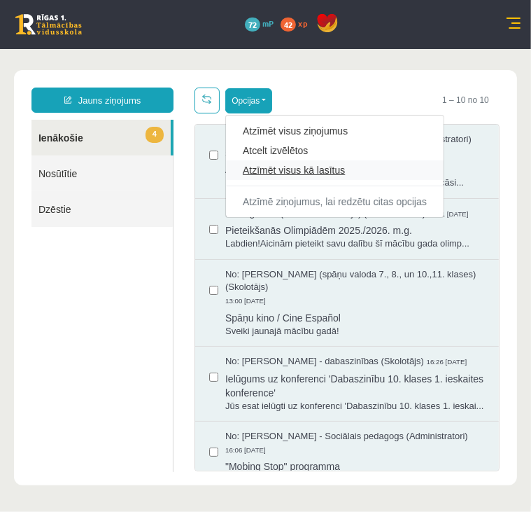
click at [297, 167] on link "Atzīmēt visus kā lasītus" at bounding box center [335, 169] width 184 height 14
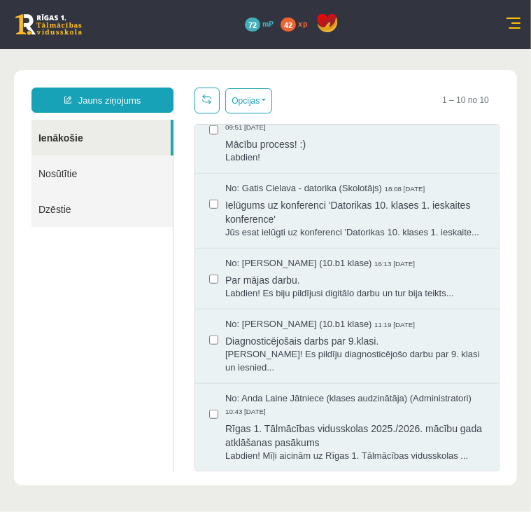
scroll to position [498, 0]
click at [36, 25] on link at bounding box center [48, 24] width 67 height 21
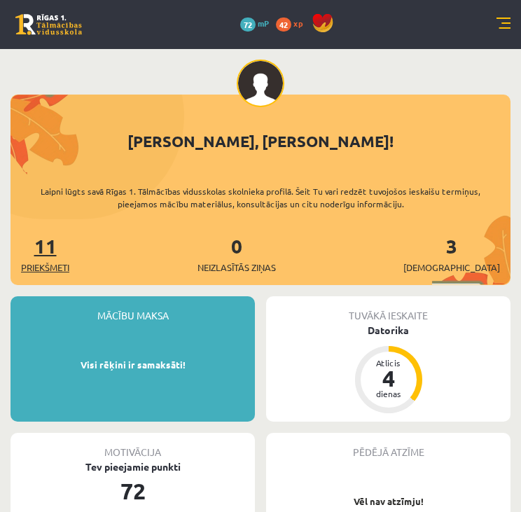
click at [39, 246] on link "11 Priekšmeti" at bounding box center [45, 253] width 48 height 41
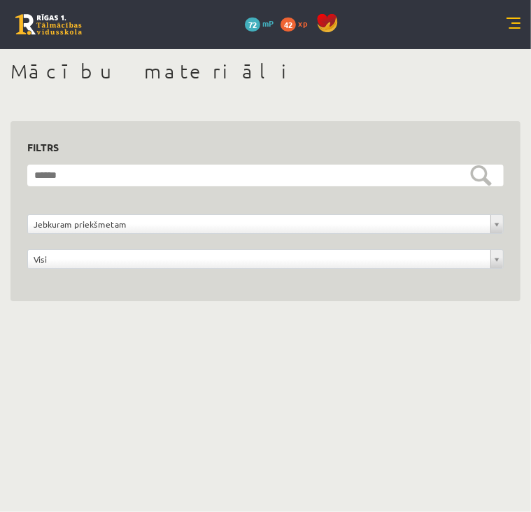
click at [39, 19] on link at bounding box center [48, 24] width 67 height 21
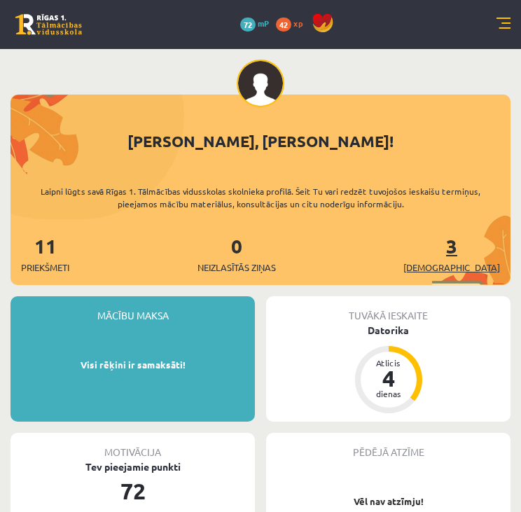
click at [480, 251] on link "3 Ieskaites" at bounding box center [451, 253] width 97 height 41
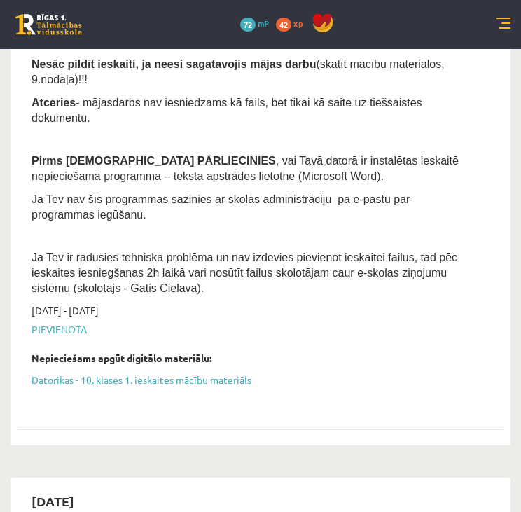
scroll to position [591, 0]
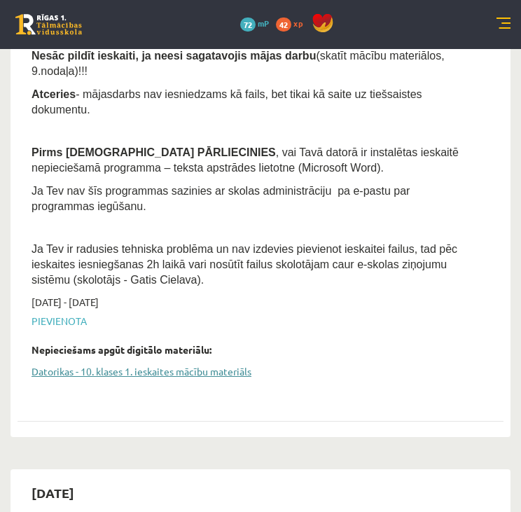
click at [161, 364] on link "Datorikas - 10. klases 1. ieskaites mācību materiāls" at bounding box center [250, 371] width 437 height 15
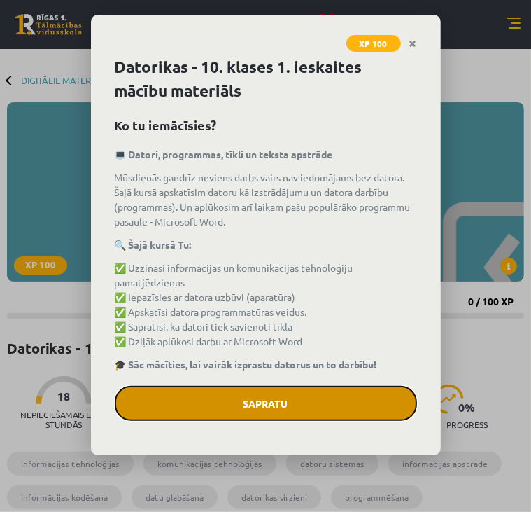
click at [280, 400] on button "Sapratu" at bounding box center [266, 403] width 302 height 35
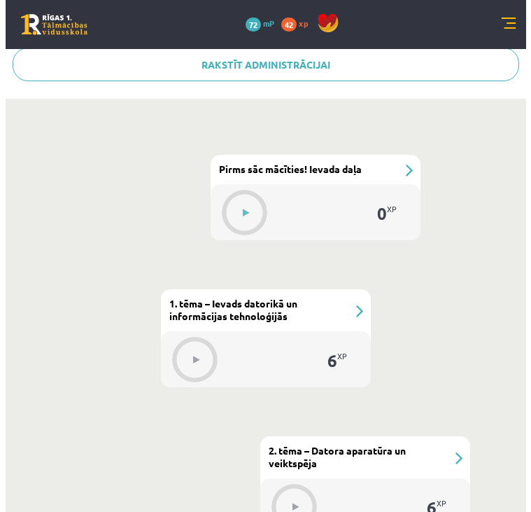
scroll to position [552, 0]
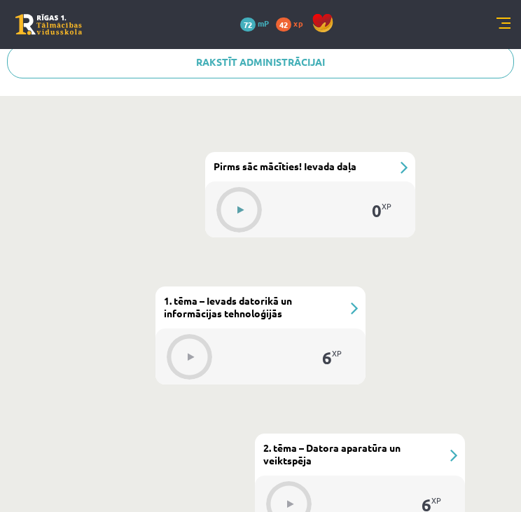
click at [244, 204] on button at bounding box center [240, 210] width 32 height 32
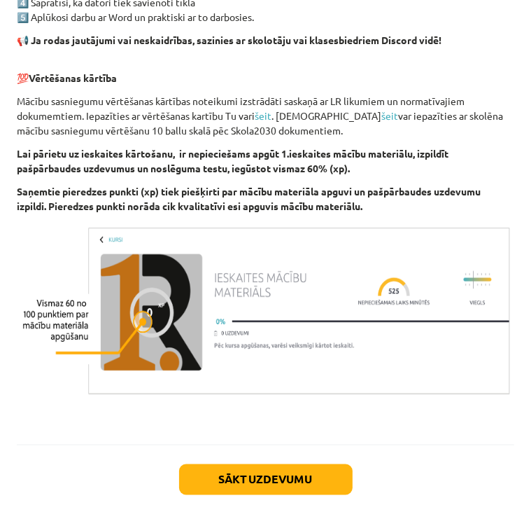
scroll to position [949, 0]
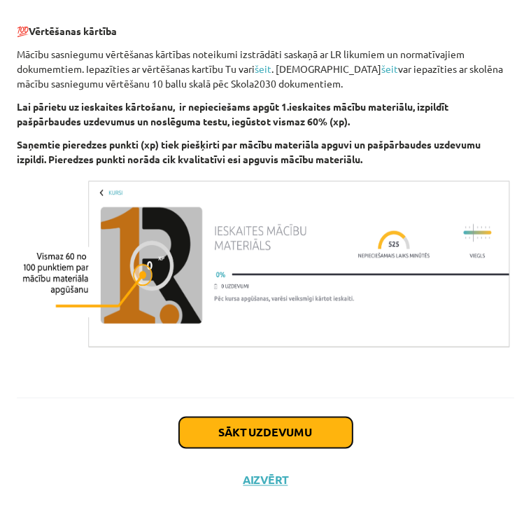
click at [263, 430] on button "Sākt uzdevumu" at bounding box center [266, 432] width 174 height 31
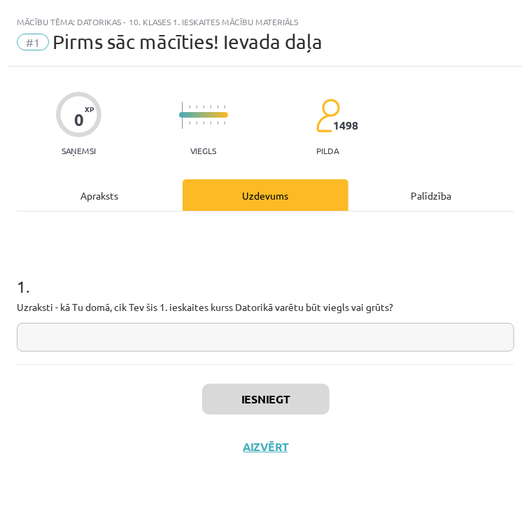
scroll to position [0, 0]
click at [106, 335] on input "text" at bounding box center [266, 337] width 498 height 29
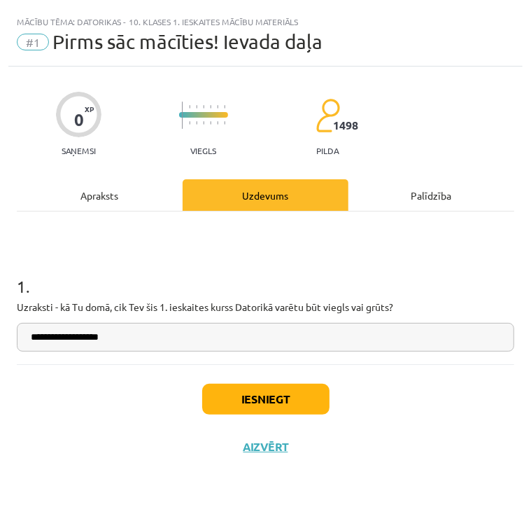
type input "**********"
click at [265, 397] on button "Iesniegt" at bounding box center [265, 399] width 127 height 31
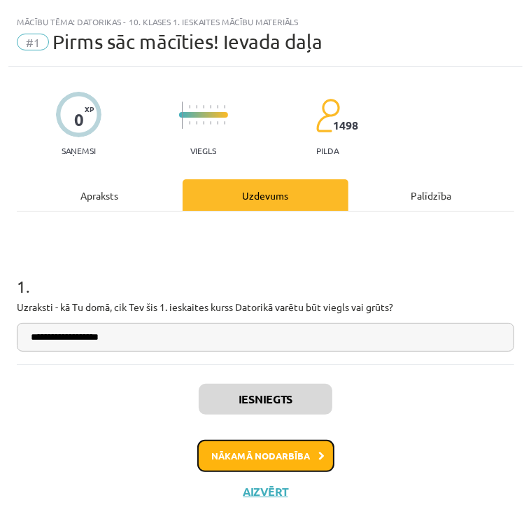
click at [256, 457] on button "Nākamā nodarbība" at bounding box center [265, 456] width 137 height 32
